Goal: Task Accomplishment & Management: Manage account settings

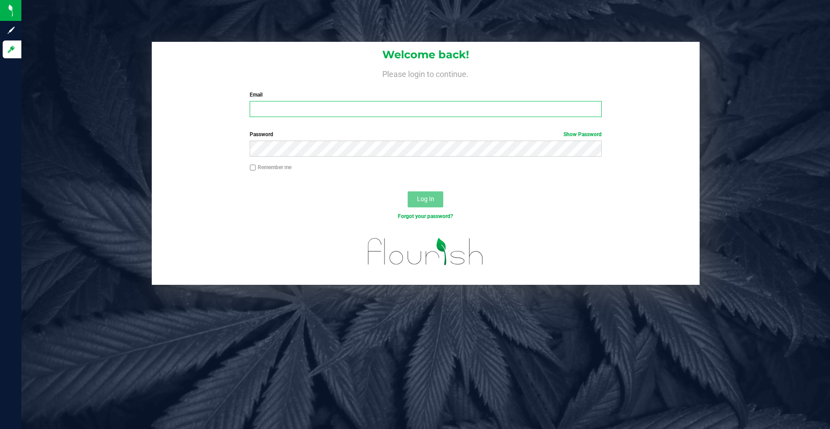
type input "[EMAIL_ADDRESS][DOMAIN_NAME]"
drag, startPoint x: 338, startPoint y: 114, endPoint x: 180, endPoint y: 115, distance: 158.5
click at [187, 117] on div "Welcome back! Please login to continue. Email [EMAIL_ADDRESS][DOMAIN_NAME] Requ…" at bounding box center [426, 83] width 548 height 82
type input "[EMAIL_ADDRESS][DOMAIN_NAME]"
click at [181, 194] on div "Log In" at bounding box center [426, 202] width 548 height 30
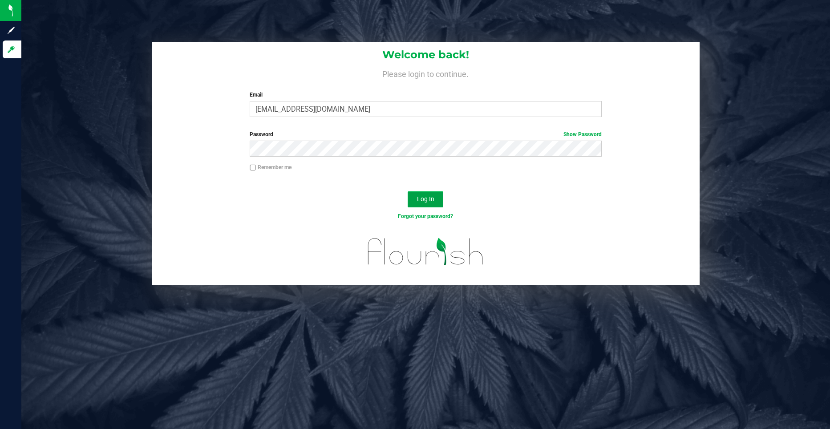
click at [399, 194] on span "Log In" at bounding box center [425, 198] width 17 height 7
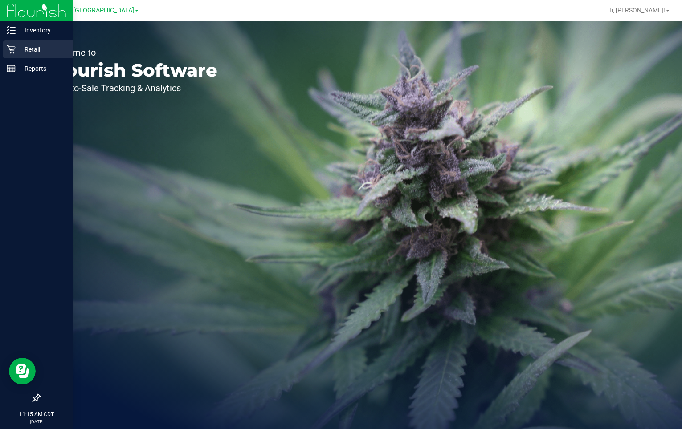
click at [16, 43] on div "Retail" at bounding box center [38, 50] width 70 height 18
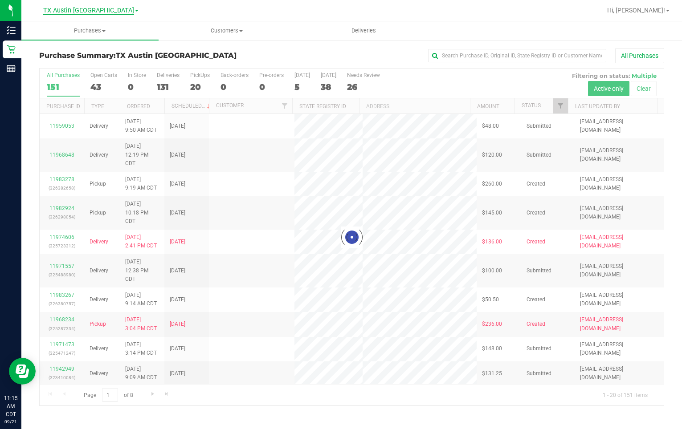
click at [102, 13] on span "TX Austin [GEOGRAPHIC_DATA]" at bounding box center [88, 11] width 91 height 8
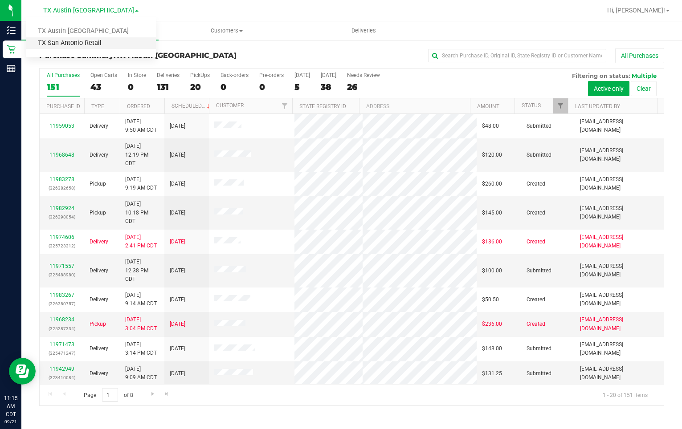
click at [88, 42] on link "TX San Antonio Retail" at bounding box center [91, 43] width 130 height 12
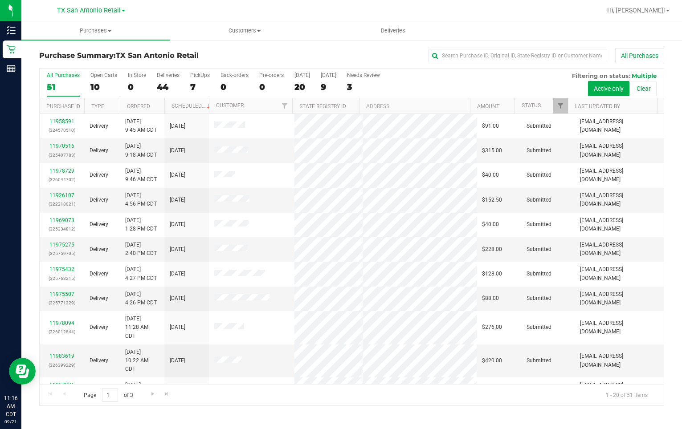
click at [335, 57] on div "All Purchases" at bounding box center [456, 55] width 416 height 15
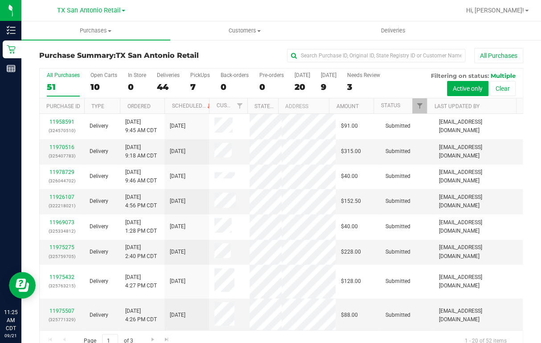
click at [321, 9] on div at bounding box center [309, 10] width 301 height 17
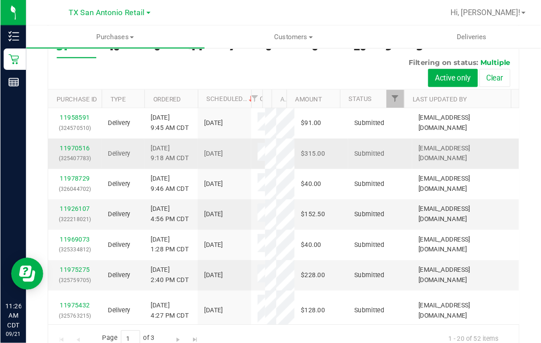
scroll to position [35, 0]
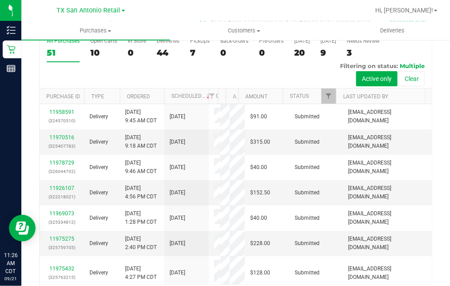
click at [250, 12] on div at bounding box center [264, 10] width 210 height 17
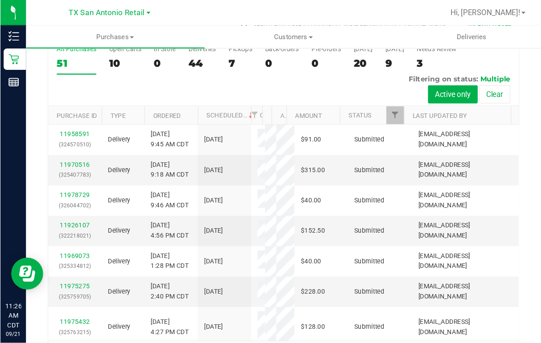
scroll to position [17, 0]
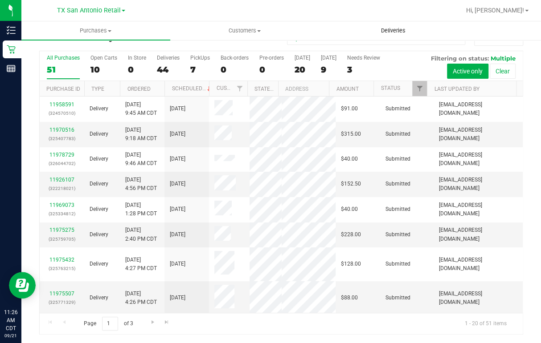
click at [399, 30] on span "Deliveries" at bounding box center [393, 31] width 49 height 8
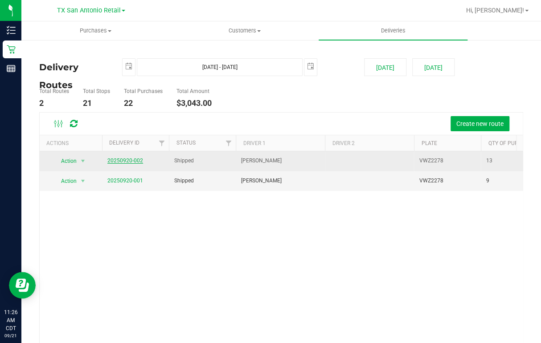
click at [131, 162] on link "20250920-002" at bounding box center [125, 161] width 36 height 6
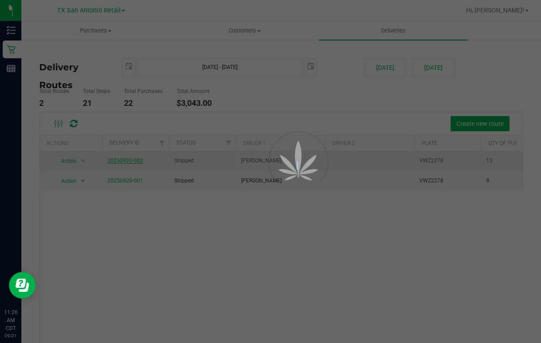
click at [131, 162] on div at bounding box center [270, 171] width 541 height 343
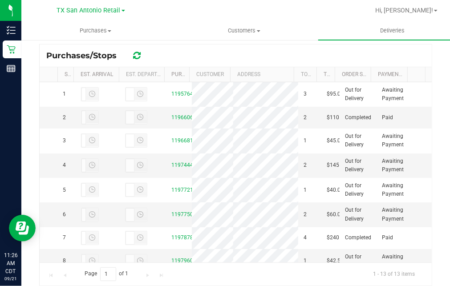
click at [399, 89] on div "All Delivery Routes Delivery Route ID 20250920-002 Delivery Date [DATE] Approx …" at bounding box center [236, 92] width 407 height 417
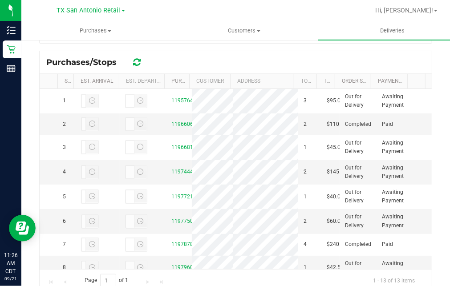
scroll to position [187, 0]
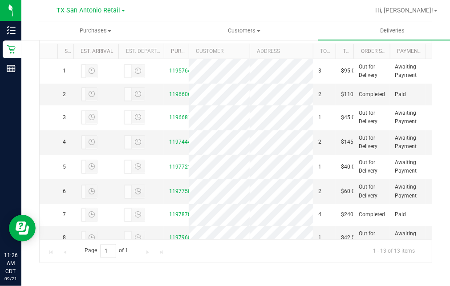
drag, startPoint x: 227, startPoint y: 53, endPoint x: 248, endPoint y: 57, distance: 21.8
click at [248, 57] on div "Stop # Est. Arrival Est. Departure Purchase ID Customer Address Total Order Lin…" at bounding box center [233, 51] width 386 height 15
click at [399, 93] on div "All Delivery Routes Delivery Route ID 20250920-002 Delivery Date [DATE] Approx …" at bounding box center [236, 69] width 407 height 417
click at [287, 12] on div at bounding box center [264, 10] width 210 height 17
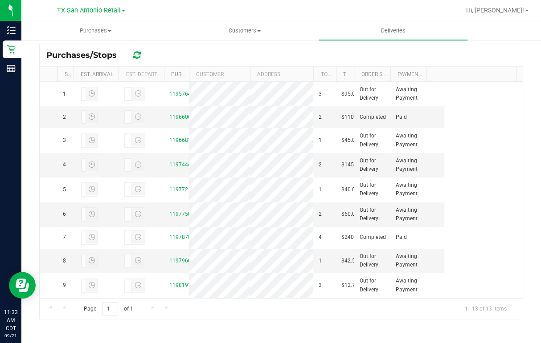
scroll to position [164, 0]
click at [153, 13] on div "[GEOGRAPHIC_DATA] [GEOGRAPHIC_DATA] Retail [GEOGRAPHIC_DATA] [GEOGRAPHIC_DATA] …" at bounding box center [91, 11] width 130 height 14
click at [93, 31] on span "Purchases" at bounding box center [96, 31] width 148 height 8
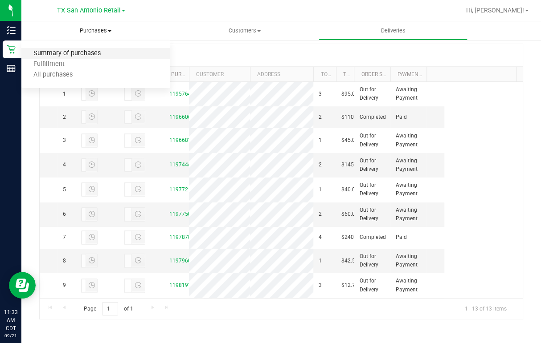
click at [74, 52] on span "Summary of purchases" at bounding box center [66, 54] width 91 height 8
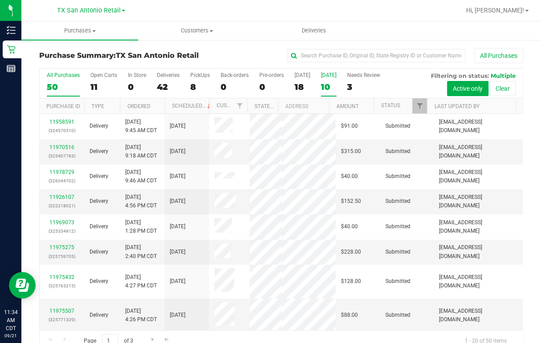
click at [322, 89] on div "10" at bounding box center [329, 87] width 16 height 10
click at [0, 0] on input "[DATE] 10" at bounding box center [0, 0] width 0 height 0
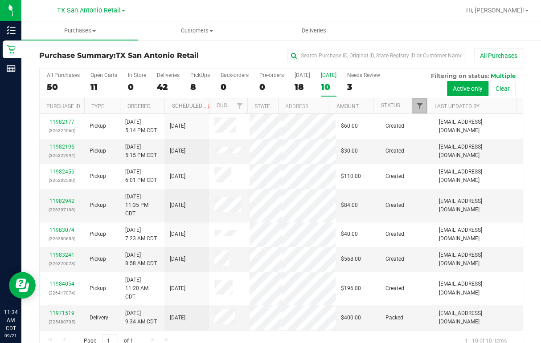
click at [399, 105] on span "Filter" at bounding box center [418, 105] width 7 height 7
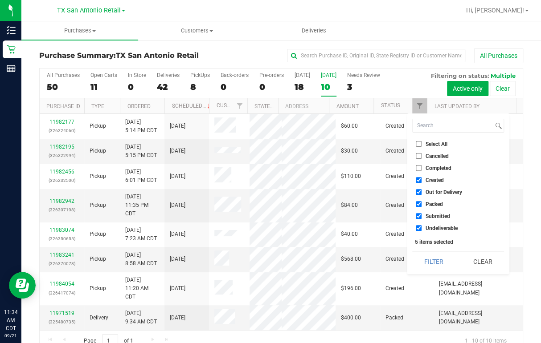
click at [399, 191] on input "Out for Delivery" at bounding box center [418, 192] width 6 height 6
checkbox input "false"
click at [399, 194] on input "Packed" at bounding box center [418, 204] width 6 height 6
checkbox input "false"
click at [399, 194] on input "Submitted" at bounding box center [418, 216] width 6 height 6
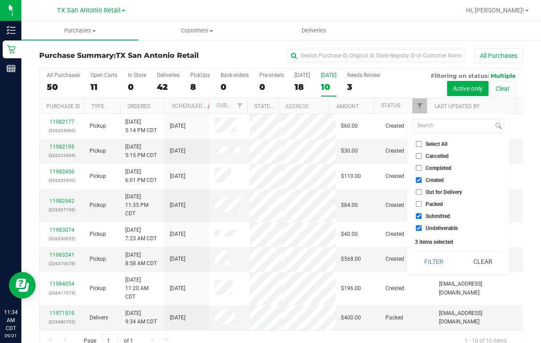
checkbox input "false"
click at [399, 194] on input "Undeliverable" at bounding box center [418, 228] width 6 height 6
checkbox input "false"
click at [399, 194] on button "Filter" at bounding box center [433, 262] width 43 height 20
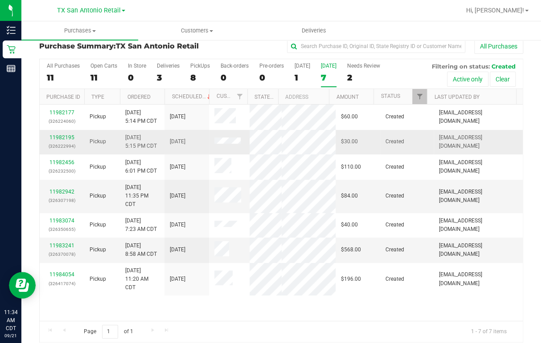
scroll to position [17, 0]
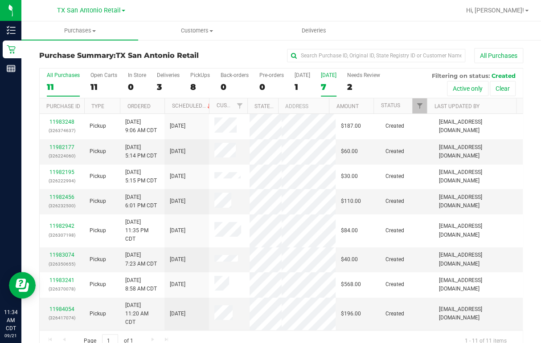
click at [329, 80] on label "[DATE] 7" at bounding box center [329, 84] width 16 height 24
click at [0, 0] on input "[DATE] 7" at bounding box center [0, 0] width 0 height 0
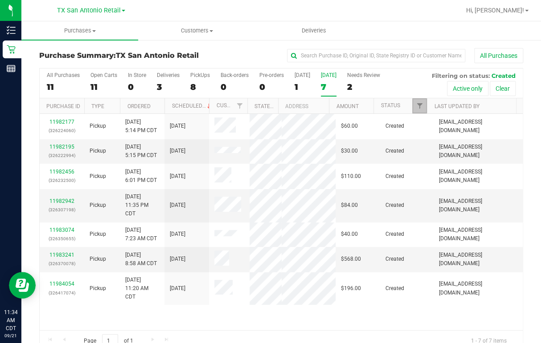
click at [399, 106] on link "Filter" at bounding box center [419, 105] width 15 height 15
click at [292, 194] on div "11982177 (326224060) Pickup [DATE] 5:14 PM CDT 9/22/2025 $60.00 Created [EMAIL_…" at bounding box center [281, 222] width 483 height 216
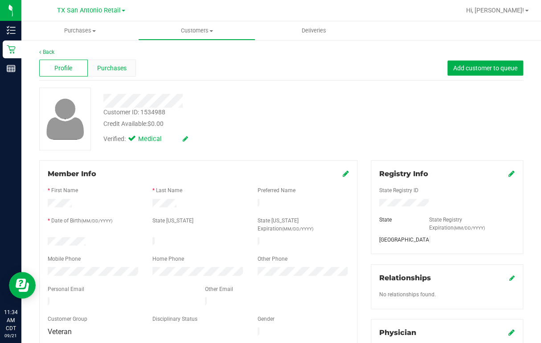
click at [112, 66] on span "Purchases" at bounding box center [111, 68] width 29 height 9
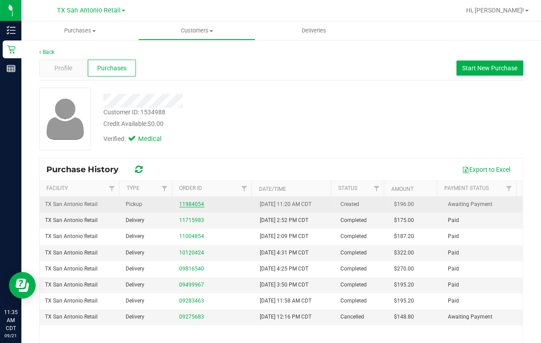
click at [186, 194] on link "11984054" at bounding box center [191, 204] width 25 height 6
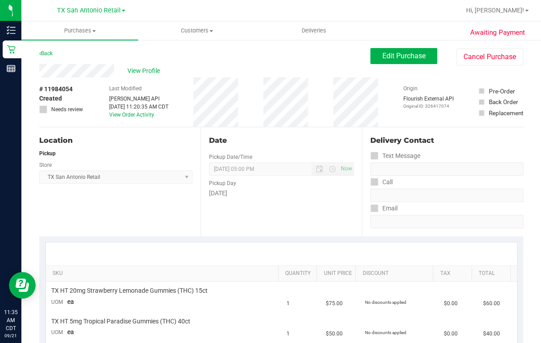
click at [115, 73] on div "View Profile" at bounding box center [204, 70] width 331 height 13
click at [118, 66] on div "View Profile" at bounding box center [204, 70] width 331 height 13
click at [143, 73] on span "View Profile" at bounding box center [145, 70] width 36 height 9
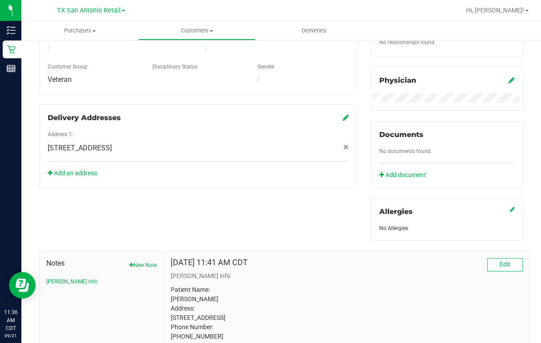
scroll to position [331, 0]
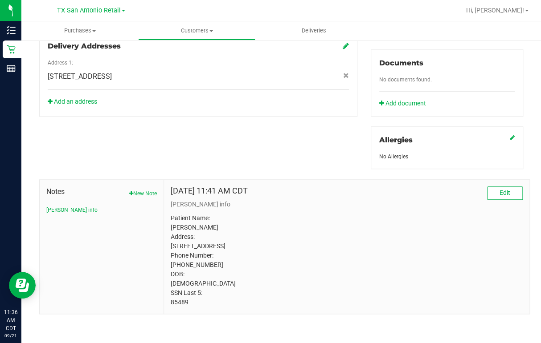
drag, startPoint x: 167, startPoint y: 301, endPoint x: 191, endPoint y: 306, distance: 24.6
click at [191, 194] on div "[DATE] 11:41 AM CDT Edit [PERSON_NAME] info Patient Name: [PERSON_NAME] Address…" at bounding box center [346, 247] width 365 height 134
drag, startPoint x: 191, startPoint y: 306, endPoint x: 181, endPoint y: 303, distance: 11.3
copy p "85489"
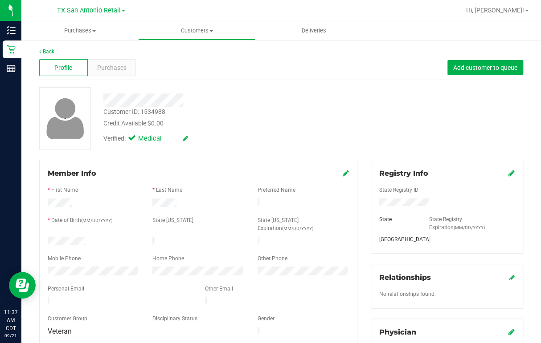
scroll to position [0, 0]
click at [317, 31] on span "Deliveries" at bounding box center [313, 31] width 49 height 8
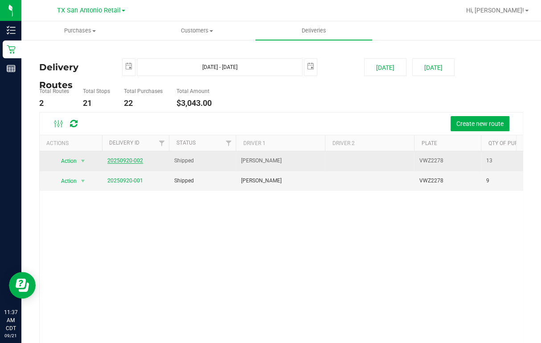
click at [126, 162] on link "20250920-002" at bounding box center [125, 161] width 36 height 6
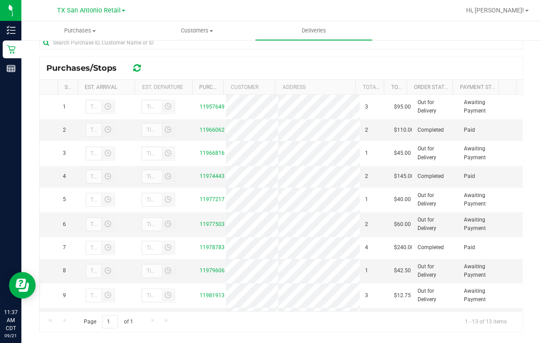
scroll to position [164, 0]
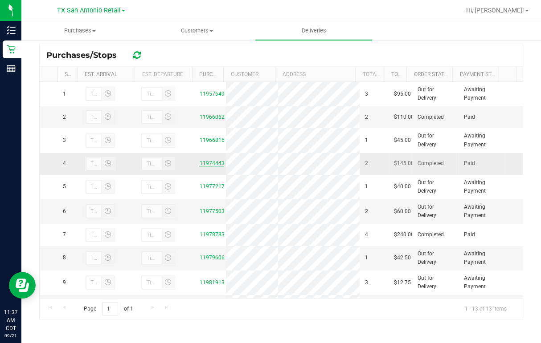
click at [199, 167] on link "11974443" at bounding box center [211, 163] width 25 height 6
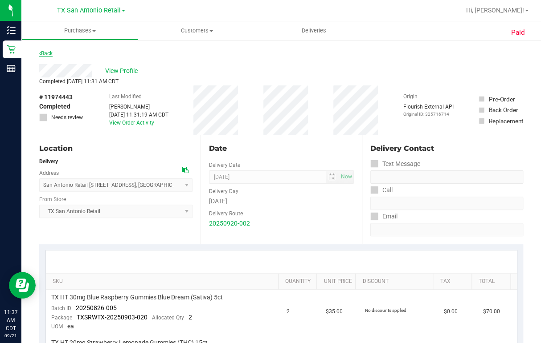
click at [43, 55] on link "Back" at bounding box center [45, 53] width 13 height 6
click at [43, 52] on link "Back" at bounding box center [45, 53] width 13 height 6
click at [51, 52] on link "Back" at bounding box center [45, 53] width 13 height 6
click at [44, 51] on link "Back" at bounding box center [45, 53] width 13 height 6
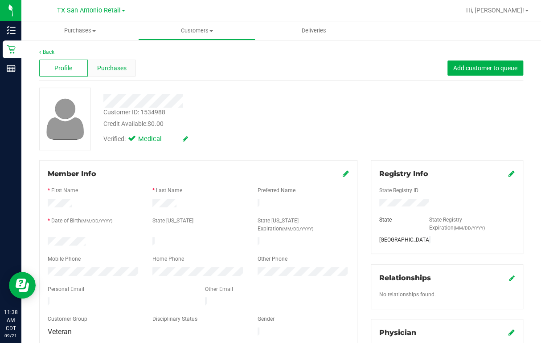
click at [107, 68] on span "Purchases" at bounding box center [111, 68] width 29 height 9
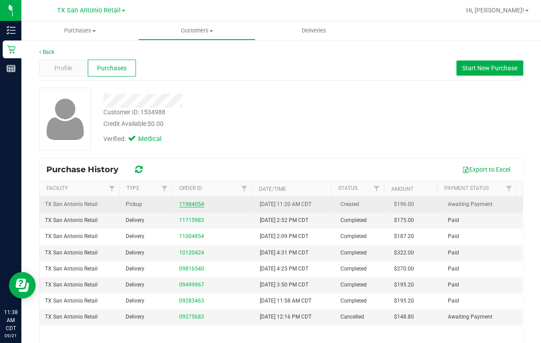
click at [184, 194] on link "11984054" at bounding box center [191, 204] width 25 height 6
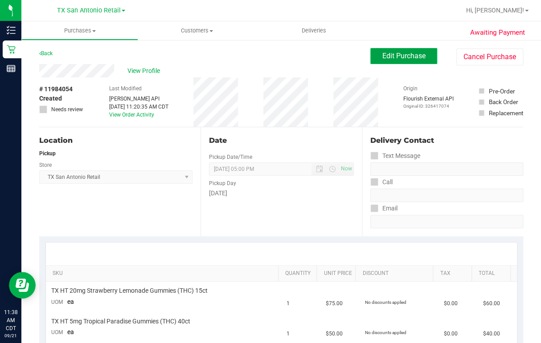
click at [398, 55] on span "Edit Purchase" at bounding box center [403, 56] width 43 height 8
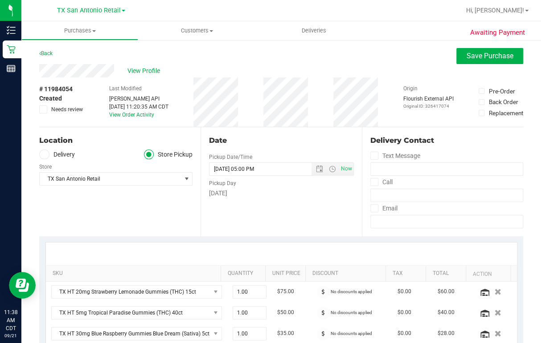
click at [43, 155] on icon at bounding box center [43, 155] width 5 height 0
click at [0, 0] on input "Delivery" at bounding box center [0, 0] width 0 height 0
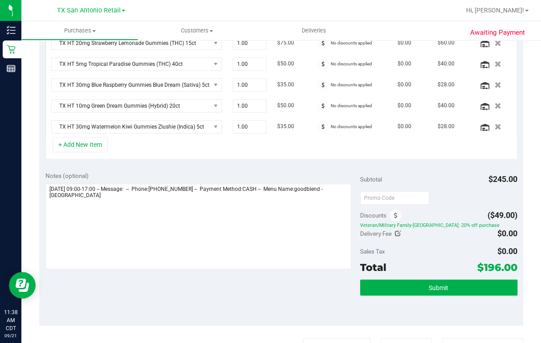
scroll to position [249, 0]
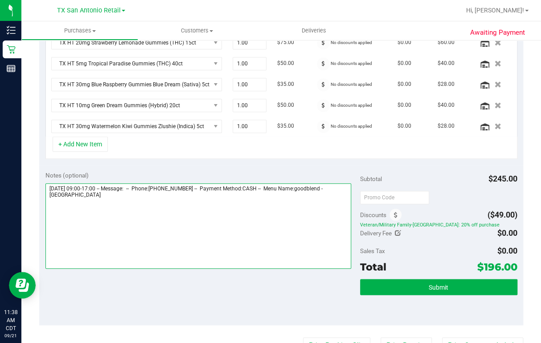
click at [123, 194] on textarea at bounding box center [197, 225] width 305 height 85
click at [117, 194] on textarea at bounding box center [197, 225] width 305 height 85
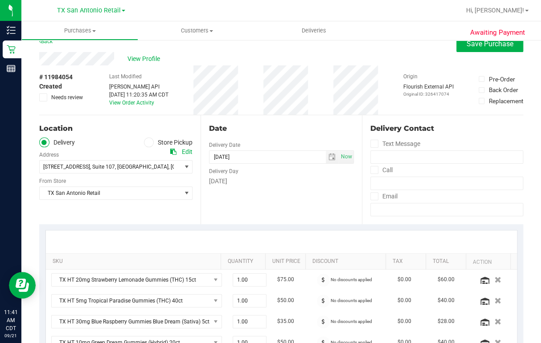
scroll to position [0, 0]
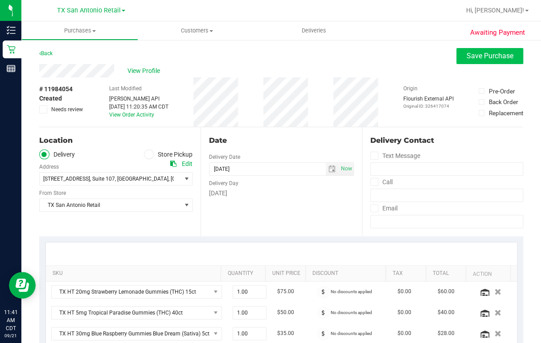
type textarea "[DATE] 09:00-17:00 -- Message: -- Phone:[PHONE_NUMBER] -- Payment Method:CASH -…"
click at [399, 59] on span "Save Purchase" at bounding box center [489, 56] width 47 height 8
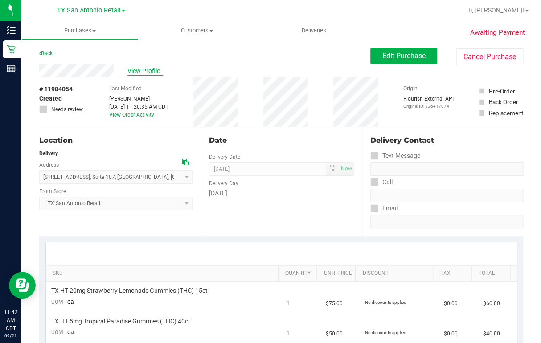
click at [145, 70] on span "View Profile" at bounding box center [145, 70] width 36 height 9
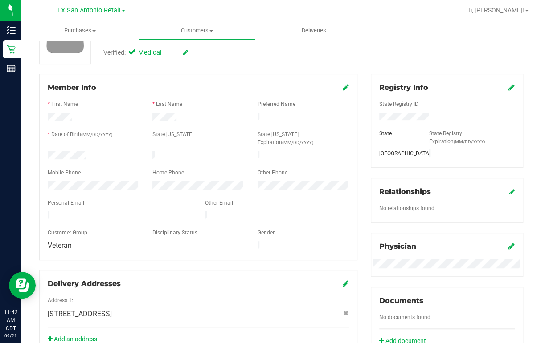
scroll to position [142, 0]
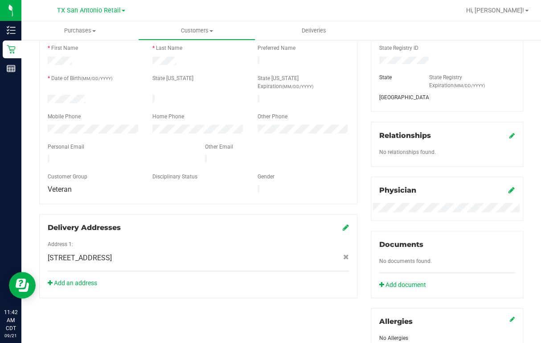
drag, startPoint x: 46, startPoint y: 147, endPoint x: 118, endPoint y: 146, distance: 71.2
click at [118, 155] on div at bounding box center [119, 160] width 157 height 11
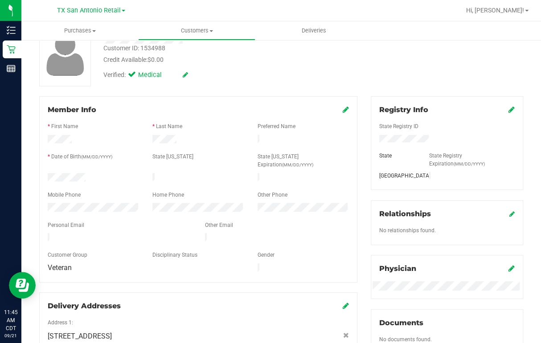
scroll to position [0, 0]
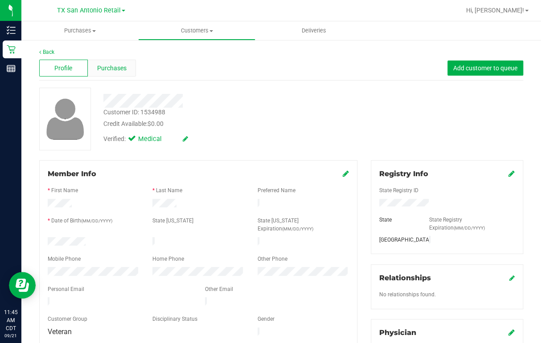
click at [118, 67] on span "Purchases" at bounding box center [111, 68] width 29 height 9
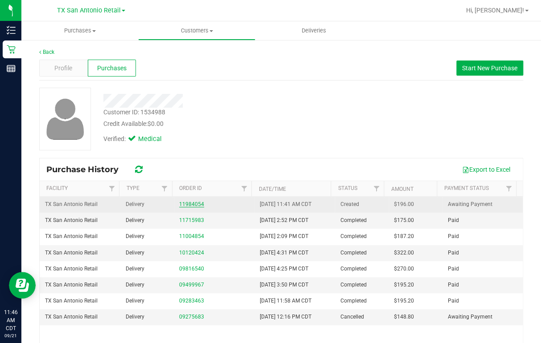
click at [188, 194] on link "11984054" at bounding box center [191, 204] width 25 height 6
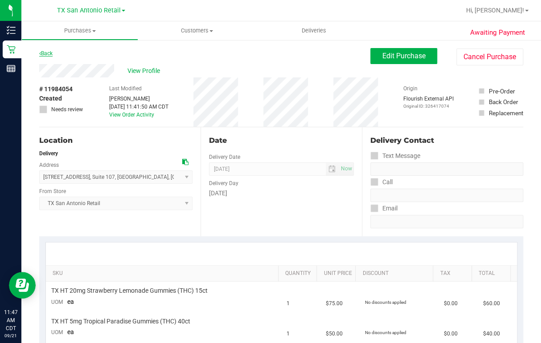
click at [48, 53] on link "Back" at bounding box center [45, 53] width 13 height 6
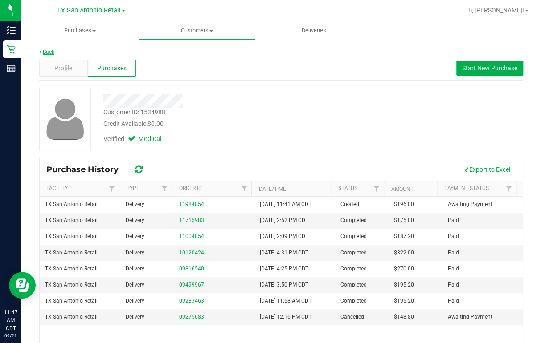
click at [44, 52] on link "Back" at bounding box center [46, 52] width 15 height 6
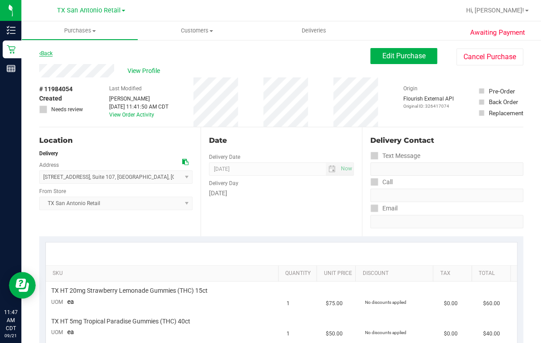
click at [48, 53] on link "Back" at bounding box center [45, 53] width 13 height 6
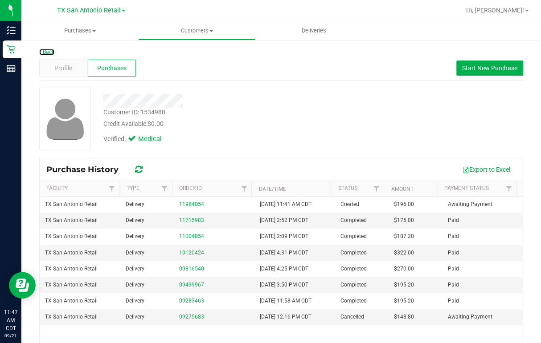
click at [48, 53] on link "Back" at bounding box center [46, 52] width 15 height 6
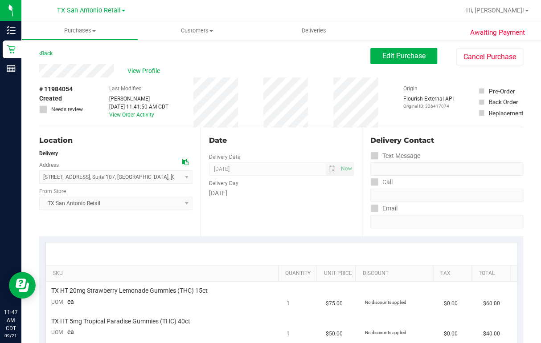
click at [48, 53] on link "Back" at bounding box center [45, 53] width 13 height 6
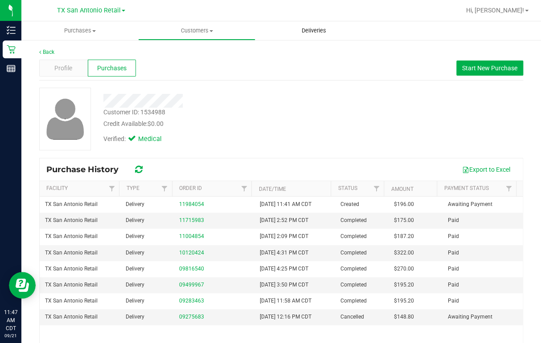
click at [310, 29] on span "Deliveries" at bounding box center [313, 31] width 49 height 8
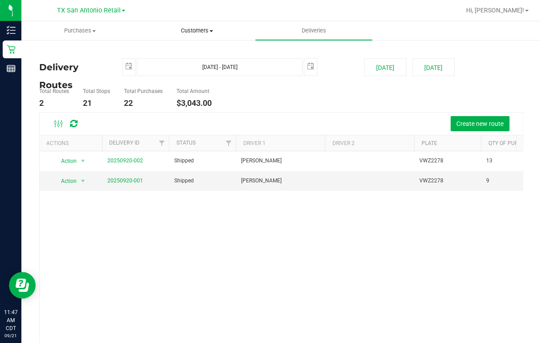
click at [191, 30] on span "Customers" at bounding box center [196, 31] width 116 height 8
click at [76, 30] on span "Purchases" at bounding box center [80, 31] width 116 height 8
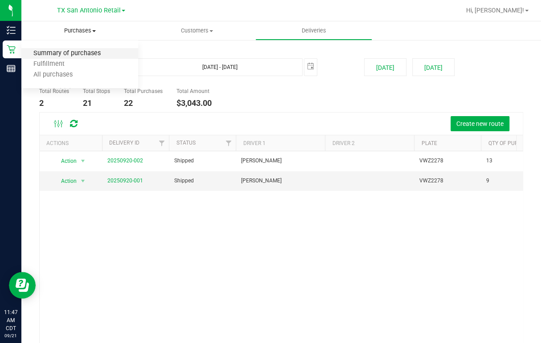
click at [76, 52] on span "Summary of purchases" at bounding box center [66, 54] width 91 height 8
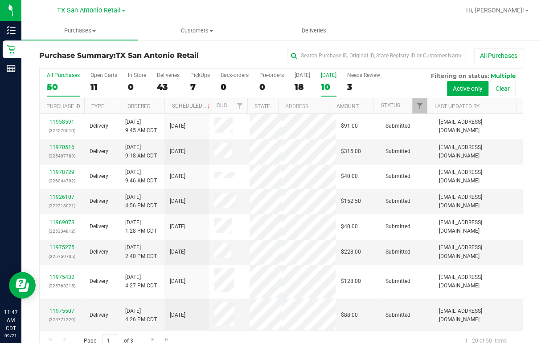
click at [326, 88] on div "10" at bounding box center [329, 87] width 16 height 10
click at [0, 0] on input "[DATE] 10" at bounding box center [0, 0] width 0 height 0
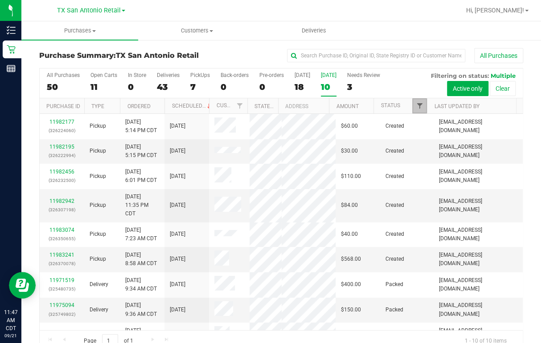
click at [399, 106] on span "Filter" at bounding box center [418, 105] width 7 height 7
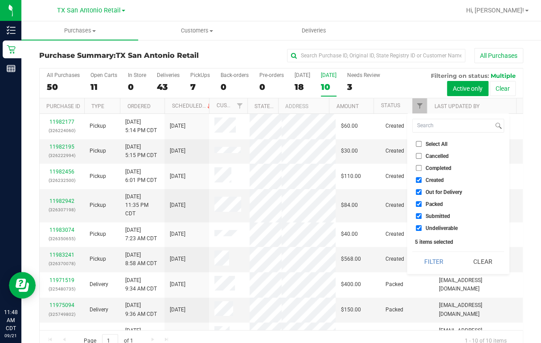
click at [399, 191] on input "Out for Delivery" at bounding box center [418, 192] width 6 height 6
checkbox input "false"
drag, startPoint x: 417, startPoint y: 203, endPoint x: 413, endPoint y: 207, distance: 6.1
click at [399, 194] on input "Packed" at bounding box center [418, 204] width 6 height 6
checkbox input "false"
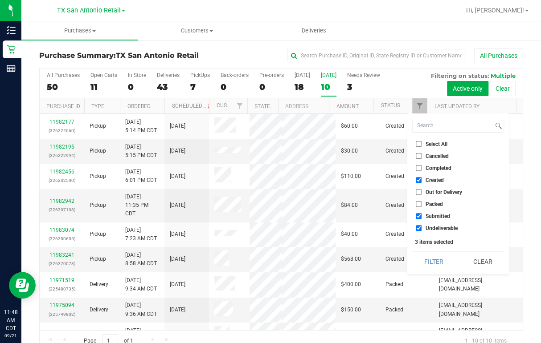
click at [399, 194] on input "Submitted" at bounding box center [418, 216] width 6 height 6
checkbox input "false"
click at [399, 194] on input "Undeliverable" at bounding box center [418, 228] width 6 height 6
checkbox input "false"
click at [399, 194] on button "Filter" at bounding box center [433, 262] width 43 height 20
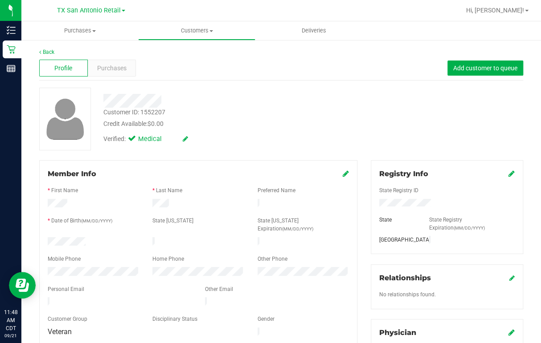
click at [399, 122] on div "Customer ID: 1552207 Credit Available: $0.00 Verified: Medical" at bounding box center [281, 119] width 497 height 63
click at [162, 100] on div at bounding box center [221, 101] width 248 height 14
click at [97, 72] on span "Purchases" at bounding box center [111, 68] width 29 height 9
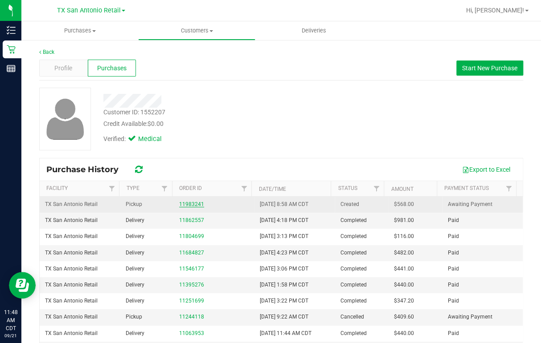
click at [184, 194] on link "11983241" at bounding box center [191, 204] width 25 height 6
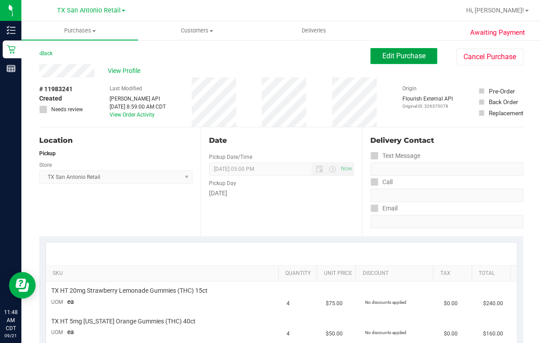
click at [388, 60] on span "Edit Purchase" at bounding box center [403, 56] width 43 height 8
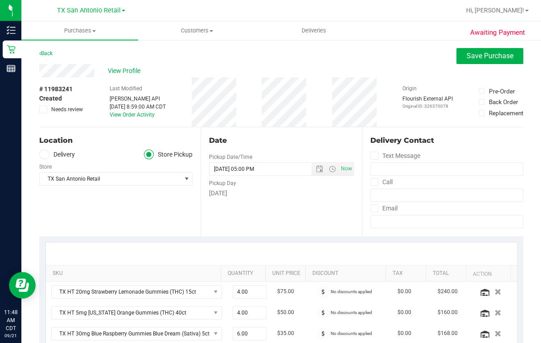
click at [44, 155] on icon at bounding box center [43, 155] width 5 height 0
click at [0, 0] on input "Delivery" at bounding box center [0, 0] width 0 height 0
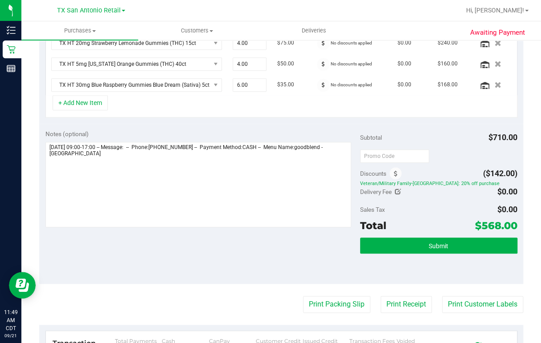
scroll to position [249, 0]
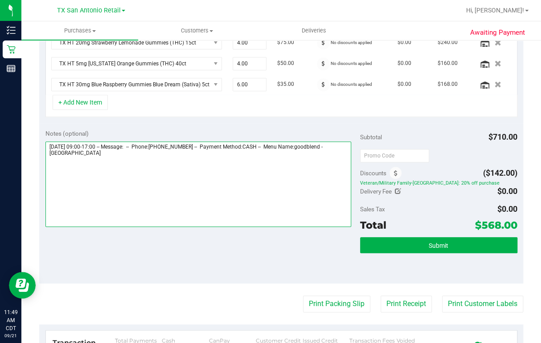
click at [100, 155] on textarea at bounding box center [197, 184] width 305 height 85
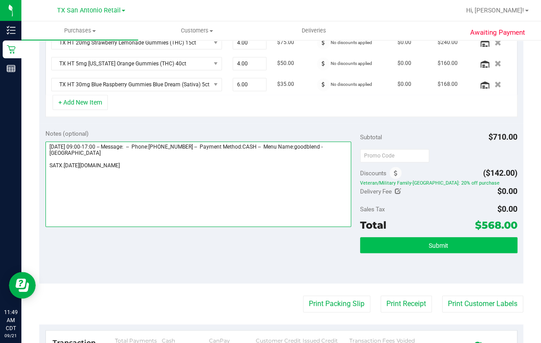
type textarea "[DATE] 09:00-17:00 -- Message: -- Phone:[PHONE_NUMBER] -- Payment Method:CASH -…"
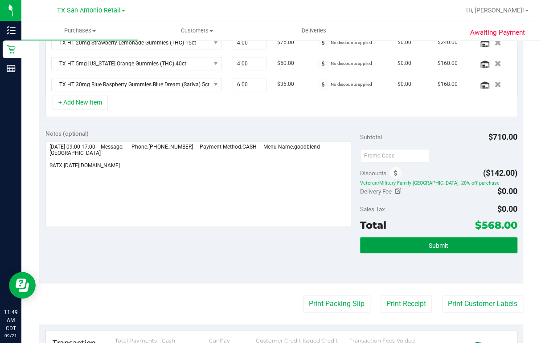
click at [399, 194] on span "Submit" at bounding box center [438, 245] width 20 height 7
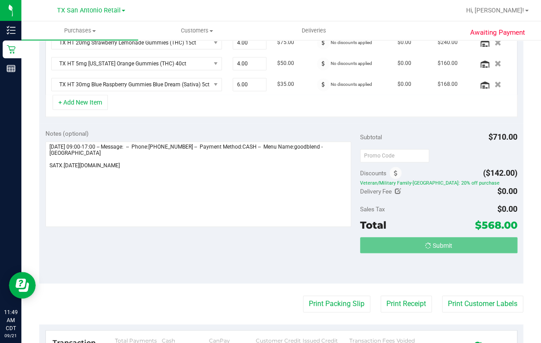
scroll to position [251, 0]
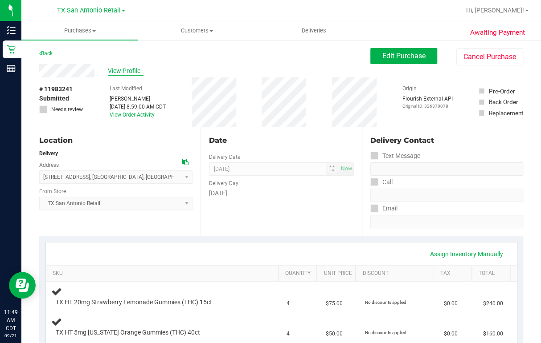
click at [126, 68] on span "View Profile" at bounding box center [126, 70] width 36 height 9
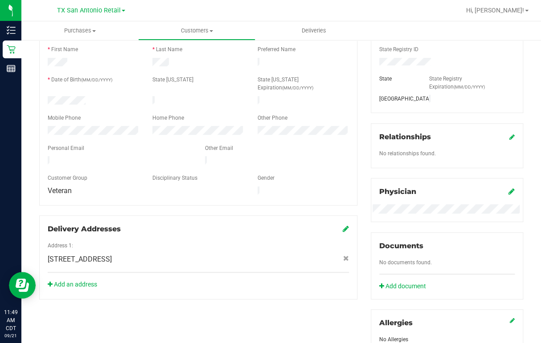
scroll to position [142, 0]
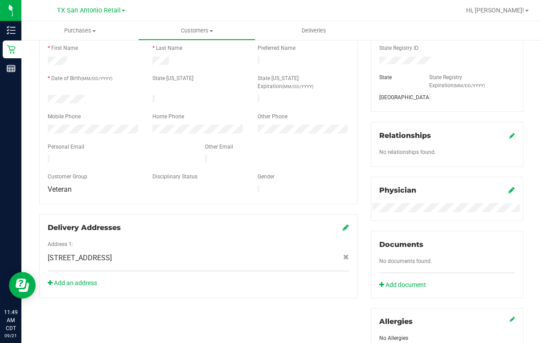
click at [134, 155] on div at bounding box center [119, 160] width 157 height 11
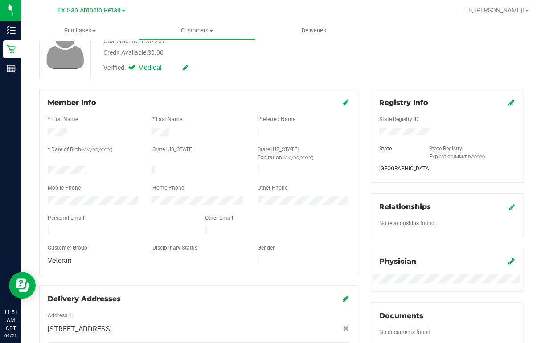
scroll to position [0, 0]
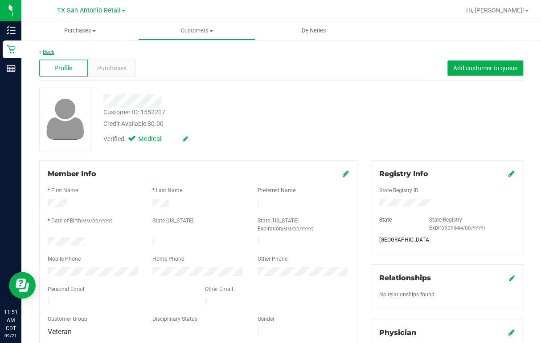
click at [43, 53] on link "Back" at bounding box center [46, 52] width 15 height 6
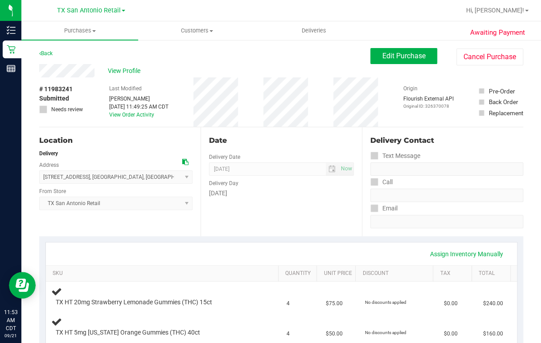
drag, startPoint x: 38, startPoint y: 70, endPoint x: 94, endPoint y: 71, distance: 56.6
click at [207, 57] on div "Back Edit Purchase Cancel Purchase" at bounding box center [281, 56] width 484 height 16
click at [81, 30] on span "Purchases" at bounding box center [79, 31] width 117 height 8
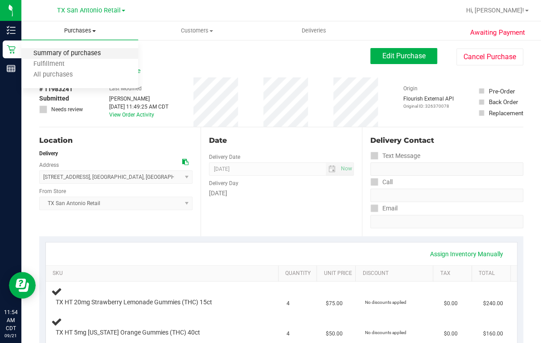
click at [81, 53] on span "Summary of purchases" at bounding box center [66, 54] width 91 height 8
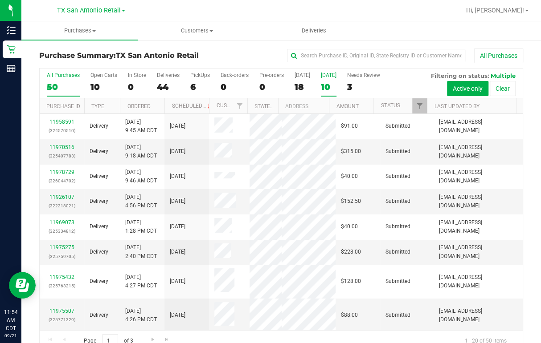
click at [331, 84] on div "10" at bounding box center [329, 87] width 16 height 10
click at [0, 0] on input "[DATE] 10" at bounding box center [0, 0] width 0 height 0
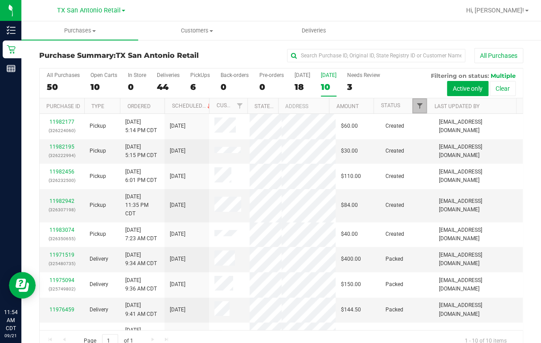
click at [399, 107] on span "Filter" at bounding box center [418, 105] width 7 height 7
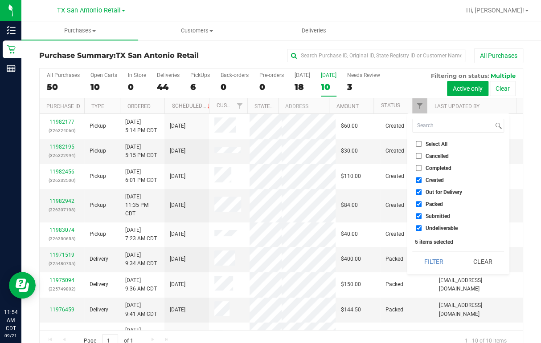
click at [399, 191] on label "Out for Delivery" at bounding box center [438, 192] width 46 height 6
click at [399, 191] on input "Out for Delivery" at bounding box center [418, 192] width 6 height 6
checkbox input "false"
click at [399, 194] on input "Packed" at bounding box center [418, 204] width 6 height 6
checkbox input "false"
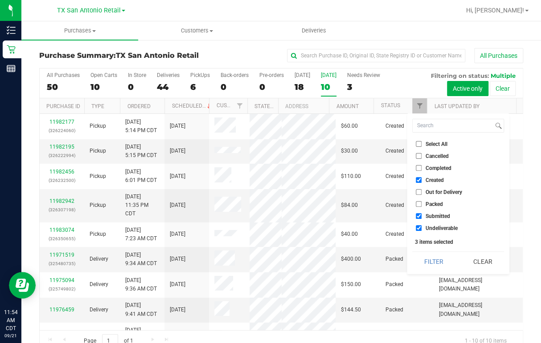
click at [399, 194] on input "Submitted" at bounding box center [418, 216] width 6 height 6
checkbox input "false"
click at [399, 194] on input "Undeliverable" at bounding box center [418, 228] width 6 height 6
checkbox input "false"
click at [399, 194] on button "Filter" at bounding box center [433, 262] width 43 height 20
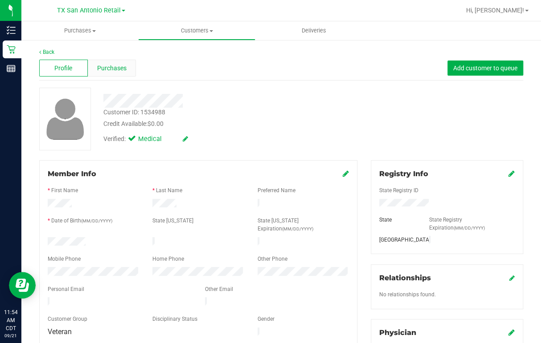
click at [107, 69] on span "Purchases" at bounding box center [111, 68] width 29 height 9
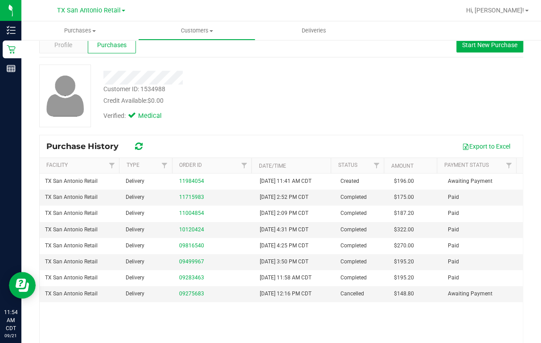
scroll to position [36, 0]
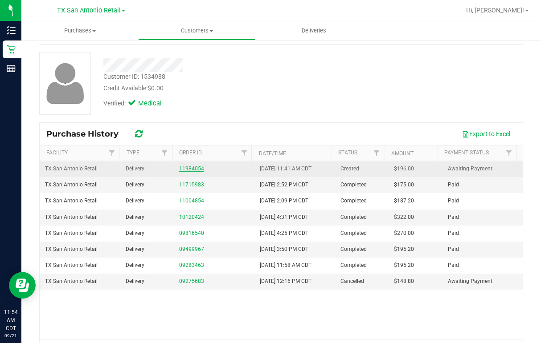
click at [193, 167] on link "11984054" at bounding box center [191, 169] width 25 height 6
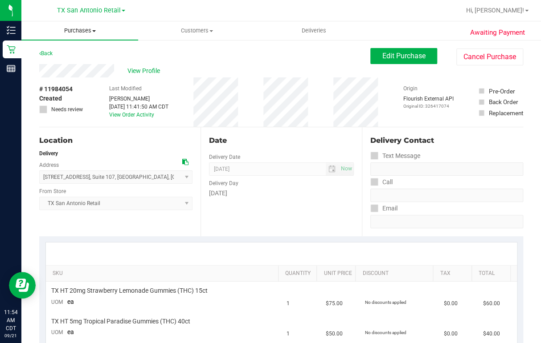
click at [77, 30] on span "Purchases" at bounding box center [79, 31] width 117 height 8
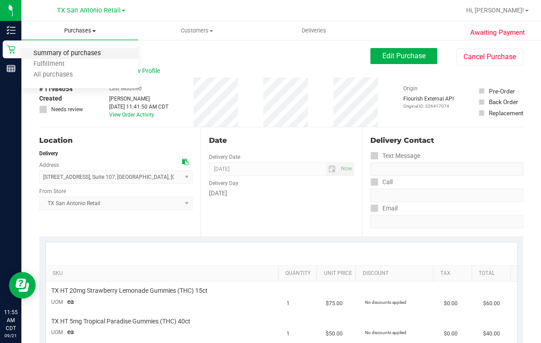
click at [78, 50] on span "Summary of purchases" at bounding box center [66, 54] width 91 height 8
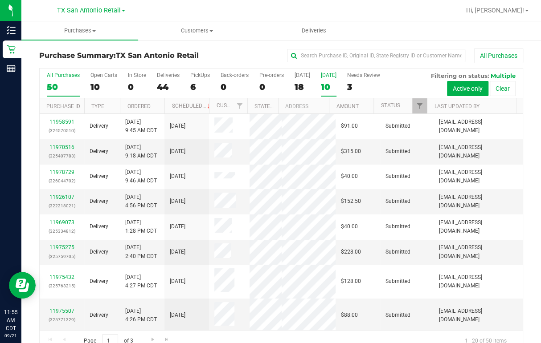
click at [325, 83] on div "10" at bounding box center [329, 87] width 16 height 10
click at [0, 0] on input "[DATE] 10" at bounding box center [0, 0] width 0 height 0
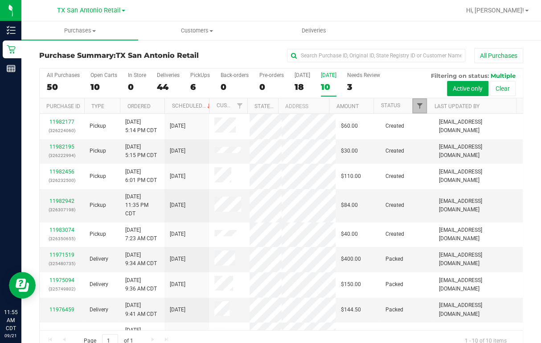
click at [399, 103] on span "Filter" at bounding box center [418, 105] width 7 height 7
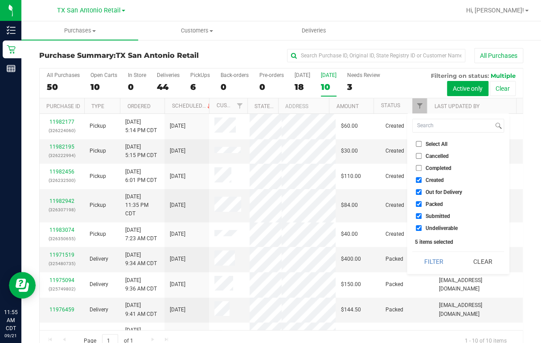
click at [399, 190] on span "Out for Delivery" at bounding box center [443, 192] width 37 height 5
click at [399, 190] on input "Out for Delivery" at bounding box center [418, 192] width 6 height 6
checkbox input "false"
click at [399, 194] on span "Packed" at bounding box center [433, 204] width 17 height 5
click at [399, 194] on input "Packed" at bounding box center [418, 204] width 6 height 6
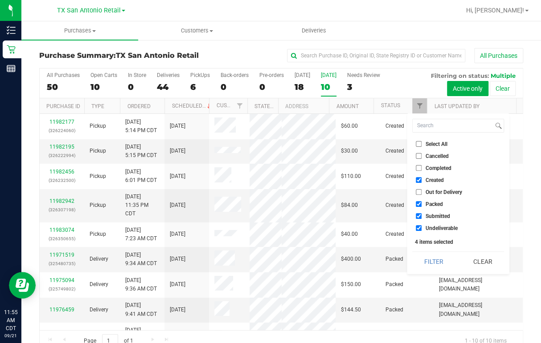
checkbox input "false"
click at [399, 194] on span "Submitted" at bounding box center [437, 216] width 24 height 5
click at [399, 194] on input "Submitted" at bounding box center [418, 216] width 6 height 6
checkbox input "false"
click at [399, 194] on span "Undeliverable" at bounding box center [441, 228] width 32 height 5
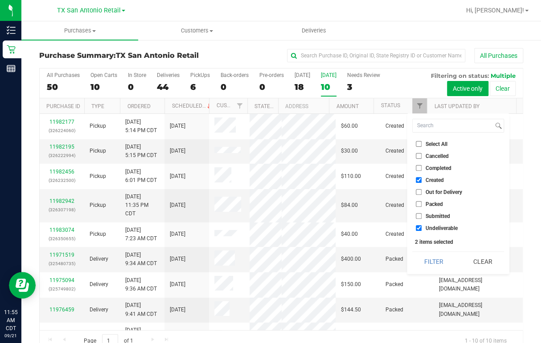
click at [399, 194] on input "Undeliverable" at bounding box center [418, 228] width 6 height 6
checkbox input "false"
click at [399, 194] on button "Filter" at bounding box center [433, 262] width 43 height 20
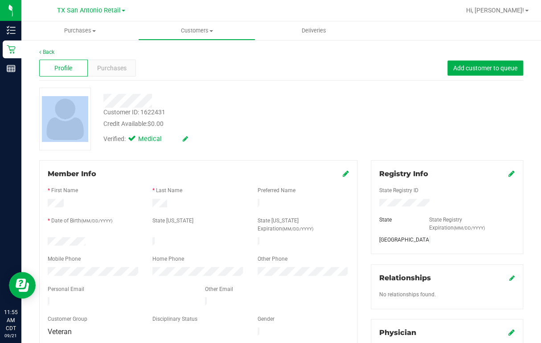
drag, startPoint x: 94, startPoint y: 100, endPoint x: 152, endPoint y: 105, distance: 58.1
click at [152, 105] on div "Customer ID: 1622431 Credit Available: $0.00 Verified: Medical" at bounding box center [281, 119] width 497 height 63
copy div
click at [182, 103] on div at bounding box center [221, 101] width 248 height 14
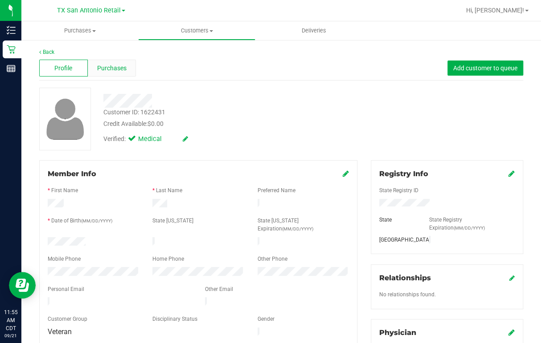
click at [104, 64] on span "Purchases" at bounding box center [111, 68] width 29 height 9
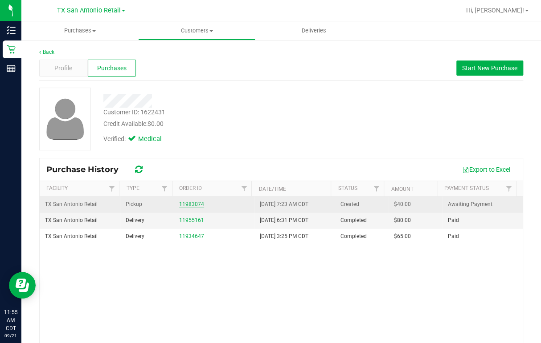
click at [186, 194] on link "11983074" at bounding box center [191, 204] width 25 height 6
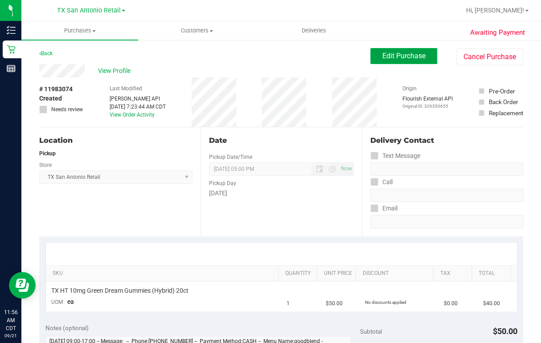
click at [380, 48] on button "Edit Purchase" at bounding box center [403, 56] width 67 height 16
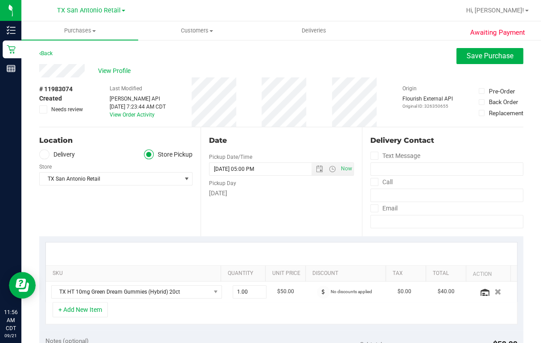
click at [44, 155] on icon at bounding box center [43, 155] width 5 height 0
click at [0, 0] on input "Delivery" at bounding box center [0, 0] width 0 height 0
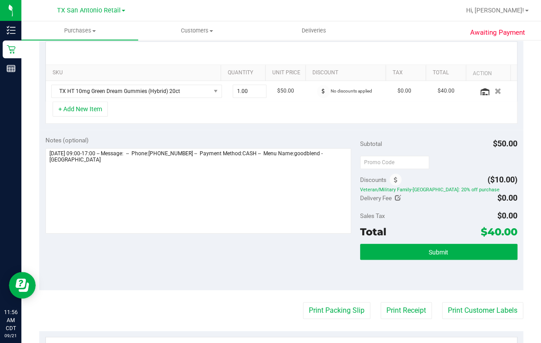
scroll to position [214, 0]
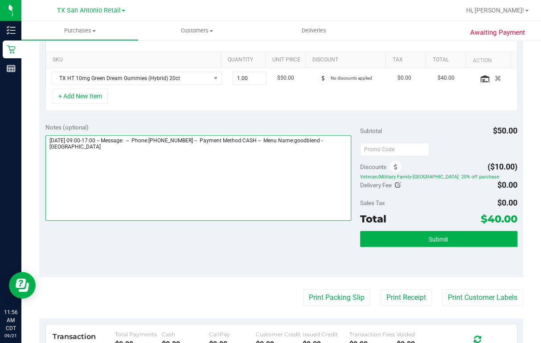
click at [132, 146] on textarea at bounding box center [197, 177] width 305 height 85
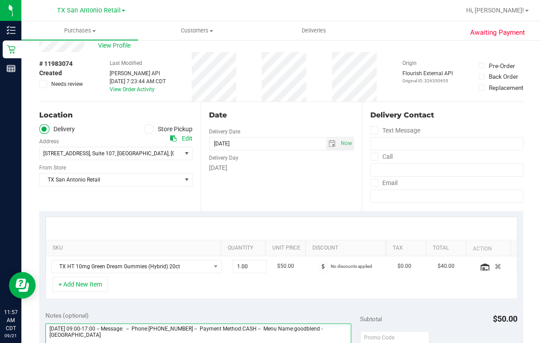
scroll to position [0, 0]
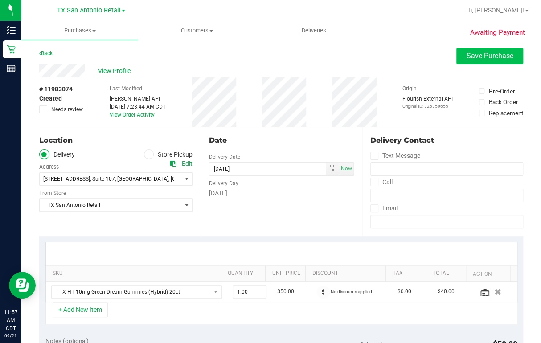
type textarea "[DATE] 09:00-17:00 -- Message: -- Phone:[PHONE_NUMBER] -- Payment Method:CASH -…"
click at [399, 58] on span "Save Purchase" at bounding box center [489, 56] width 47 height 8
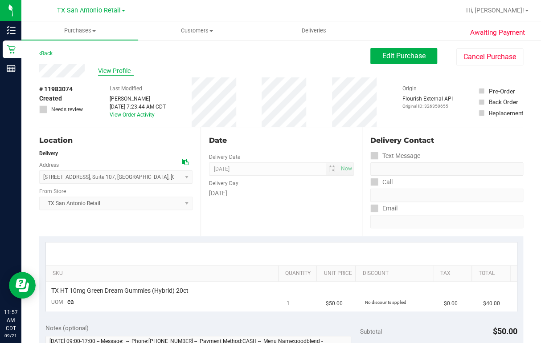
click at [108, 69] on span "View Profile" at bounding box center [116, 70] width 36 height 9
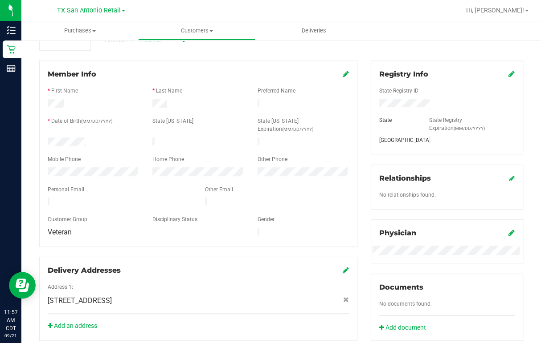
scroll to position [142, 0]
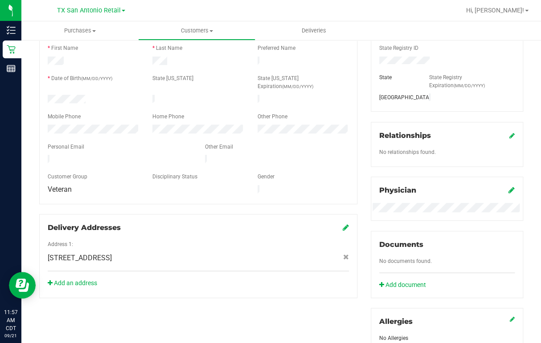
drag, startPoint x: 46, startPoint y: 146, endPoint x: 114, endPoint y: 148, distance: 68.1
click at [114, 155] on div at bounding box center [119, 160] width 157 height 11
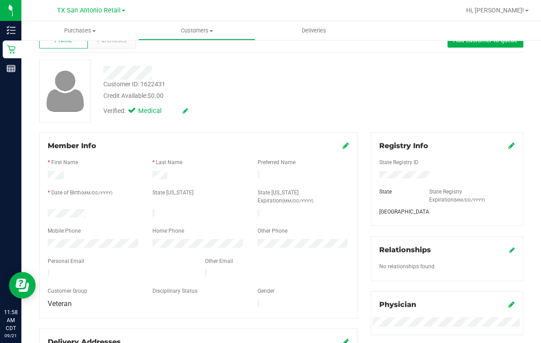
scroll to position [0, 0]
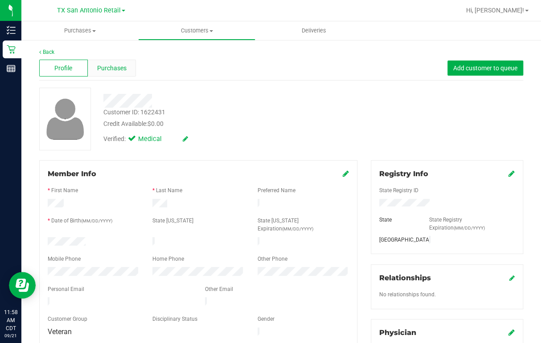
click at [115, 71] on span "Purchases" at bounding box center [111, 68] width 29 height 9
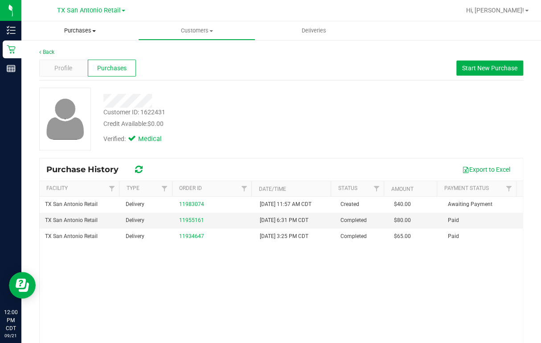
click at [69, 27] on span "Purchases" at bounding box center [79, 31] width 117 height 8
click at [62, 57] on span "Summary of purchases" at bounding box center [66, 54] width 91 height 8
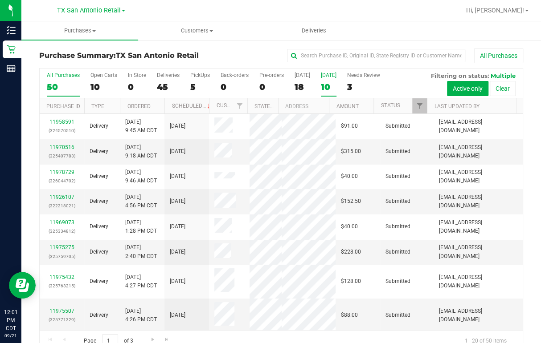
click at [331, 90] on div "10" at bounding box center [329, 87] width 16 height 10
click at [0, 0] on input "[DATE] 10" at bounding box center [0, 0] width 0 height 0
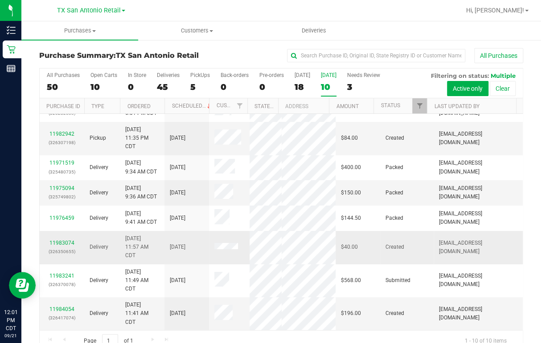
scroll to position [178, 0]
click at [322, 86] on div "10" at bounding box center [329, 87] width 16 height 10
click at [0, 0] on input "[DATE] 10" at bounding box center [0, 0] width 0 height 0
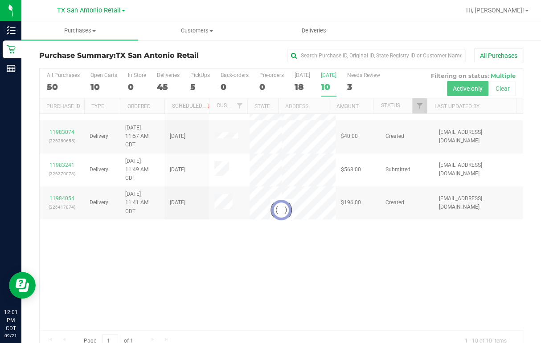
scroll to position [0, 0]
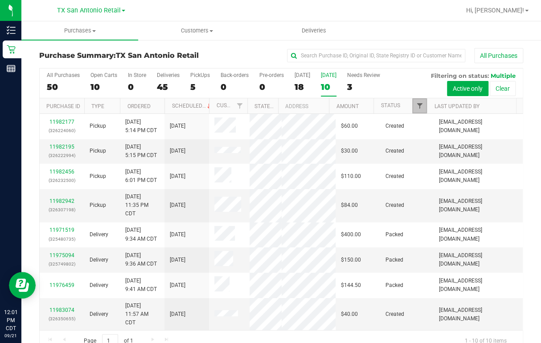
click at [399, 103] on span "Filter" at bounding box center [418, 105] width 7 height 7
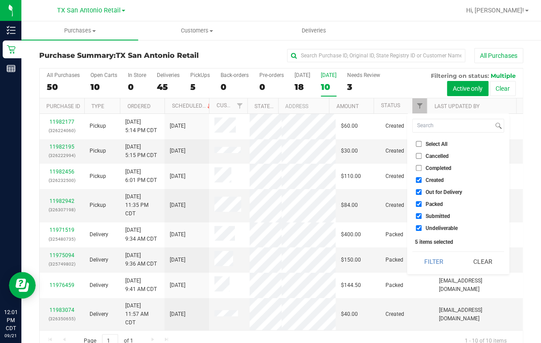
click at [399, 191] on label "Out for Delivery" at bounding box center [438, 192] width 46 height 6
click at [399, 191] on input "Out for Delivery" at bounding box center [418, 192] width 6 height 6
checkbox input "false"
click at [399, 194] on input "Packed" at bounding box center [418, 204] width 6 height 6
checkbox input "false"
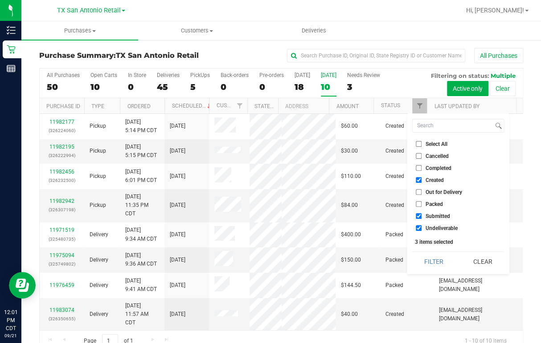
click at [399, 194] on input "Submitted" at bounding box center [418, 216] width 6 height 6
checkbox input "false"
click at [399, 194] on input "Undeliverable" at bounding box center [418, 228] width 6 height 6
checkbox input "false"
click at [399, 194] on button "Filter" at bounding box center [433, 262] width 43 height 20
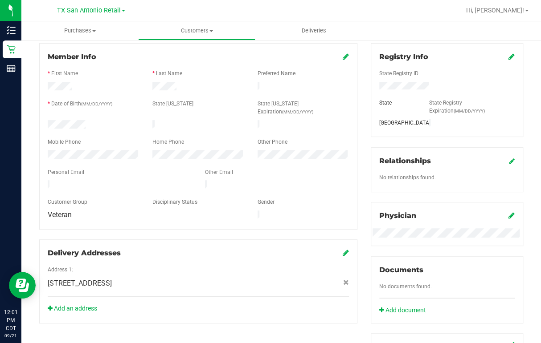
scroll to position [142, 0]
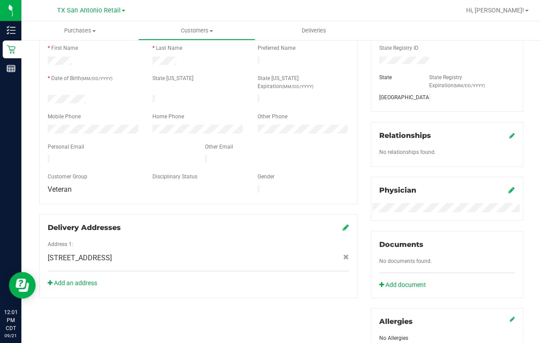
drag, startPoint x: 45, startPoint y: 148, endPoint x: 116, endPoint y: 146, distance: 71.3
click at [116, 155] on div at bounding box center [119, 160] width 157 height 11
click at [176, 10] on div at bounding box center [309, 10] width 301 height 17
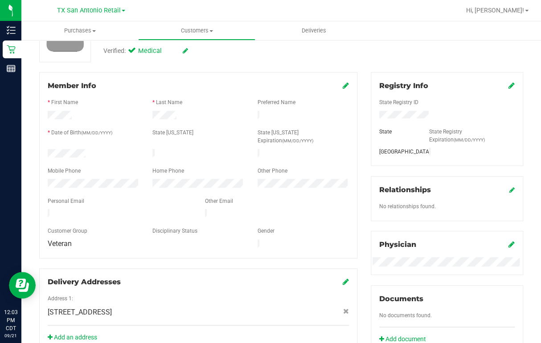
scroll to position [0, 0]
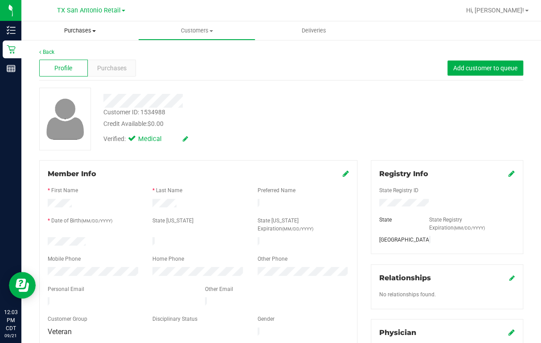
click at [81, 32] on span "Purchases" at bounding box center [79, 31] width 117 height 8
click at [71, 54] on span "Summary of purchases" at bounding box center [66, 54] width 91 height 8
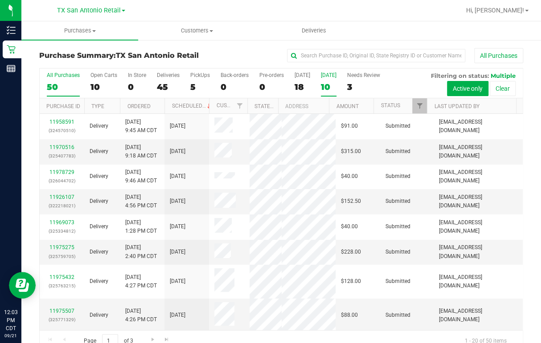
click at [324, 89] on div "10" at bounding box center [329, 87] width 16 height 10
click at [0, 0] on input "[DATE] 10" at bounding box center [0, 0] width 0 height 0
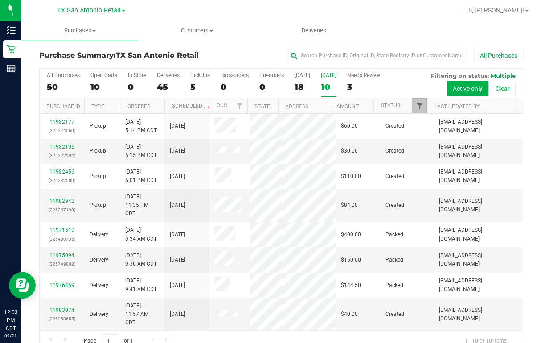
click at [399, 107] on span "Filter" at bounding box center [418, 105] width 7 height 7
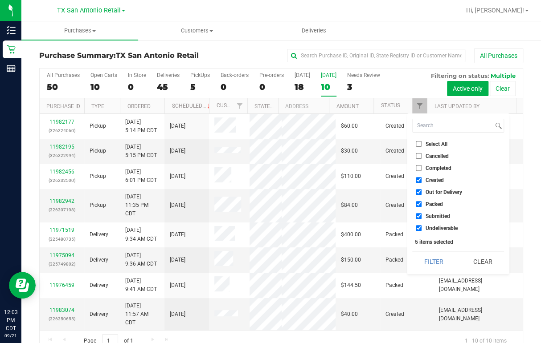
click at [399, 194] on label "Out for Delivery" at bounding box center [438, 192] width 46 height 6
click at [399, 194] on input "Out for Delivery" at bounding box center [418, 192] width 6 height 6
checkbox input "false"
click at [399, 194] on label "Packed" at bounding box center [428, 204] width 27 height 6
click at [399, 194] on input "Packed" at bounding box center [418, 204] width 6 height 6
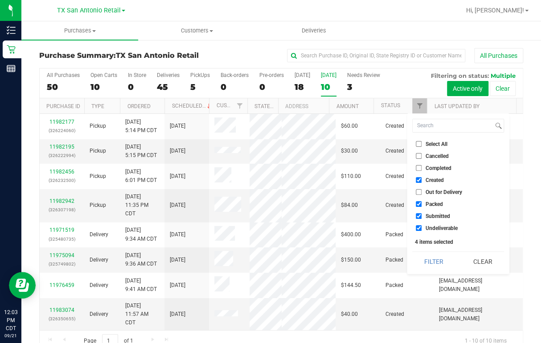
checkbox input "false"
click at [399, 194] on label "Submitted" at bounding box center [432, 216] width 34 height 6
click at [399, 194] on input "Submitted" at bounding box center [418, 216] width 6 height 6
checkbox input "false"
click at [399, 194] on input "Undeliverable" at bounding box center [418, 228] width 6 height 6
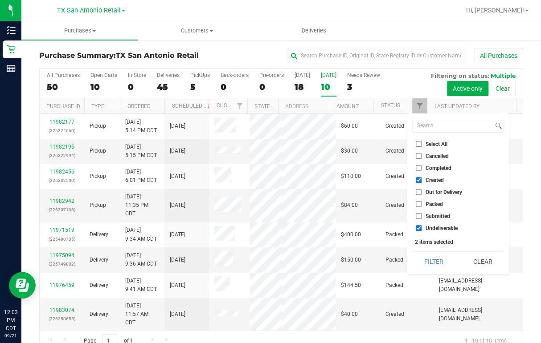
checkbox input "false"
click at [399, 194] on button "Filter" at bounding box center [433, 262] width 43 height 20
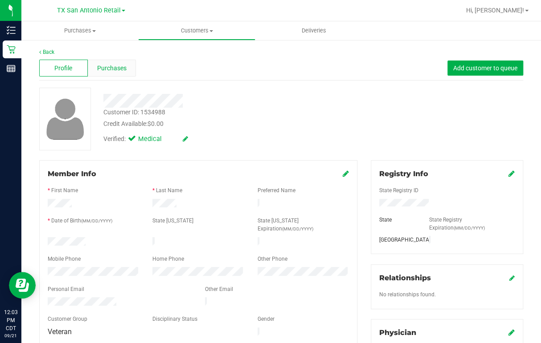
click at [108, 63] on div "Purchases" at bounding box center [112, 68] width 49 height 17
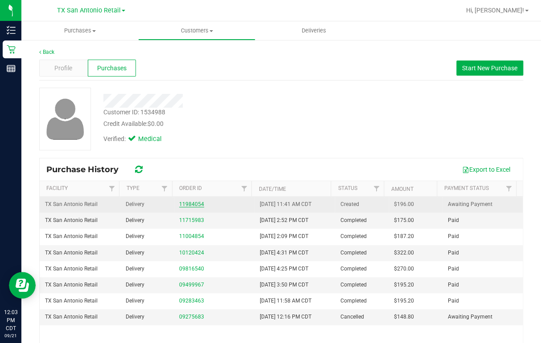
click at [188, 194] on link "11984054" at bounding box center [191, 204] width 25 height 6
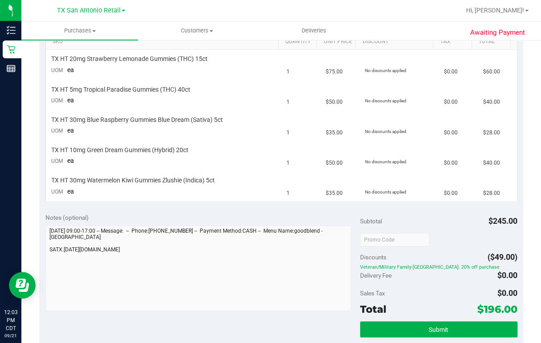
scroll to position [249, 0]
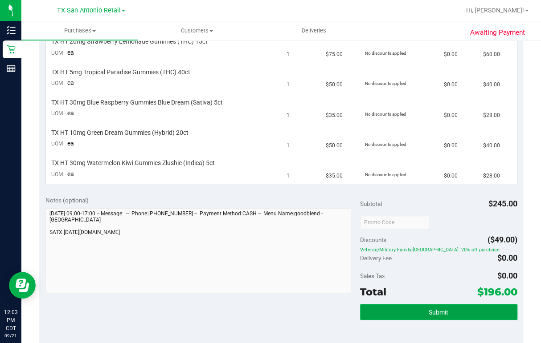
click at [399, 194] on button "Submit" at bounding box center [438, 312] width 157 height 16
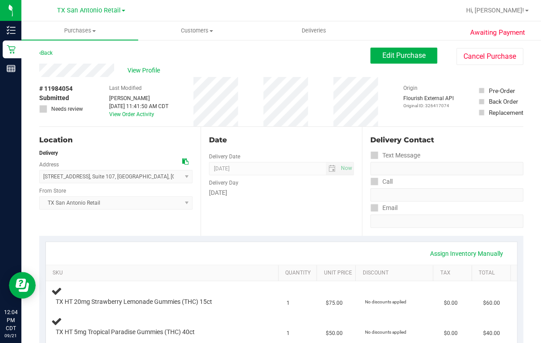
scroll to position [0, 0]
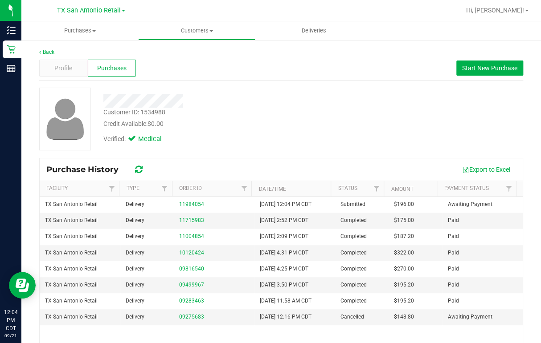
click at [399, 16] on div at bounding box center [309, 10] width 301 height 17
click at [76, 33] on span "Purchases" at bounding box center [79, 31] width 117 height 8
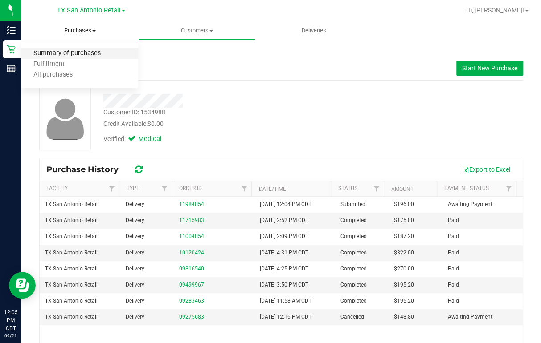
click at [74, 53] on span "Summary of purchases" at bounding box center [66, 54] width 91 height 8
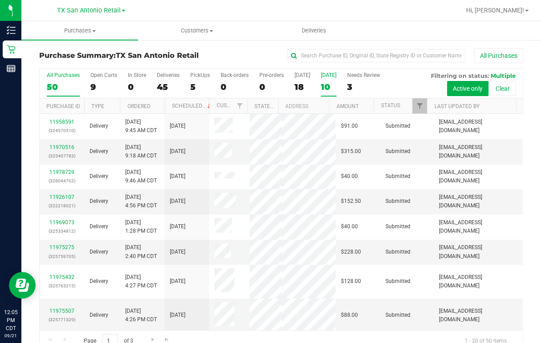
click at [326, 89] on div "10" at bounding box center [329, 87] width 16 height 10
click at [0, 0] on input "[DATE] 10" at bounding box center [0, 0] width 0 height 0
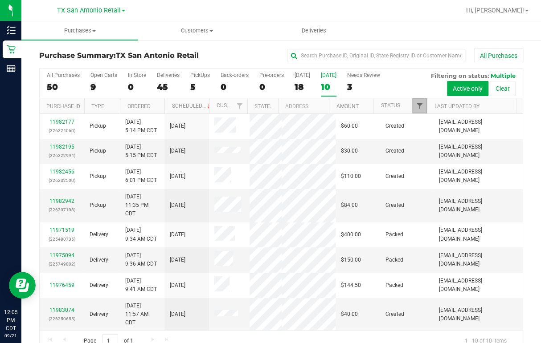
click at [399, 105] on span "Filter" at bounding box center [418, 105] width 7 height 7
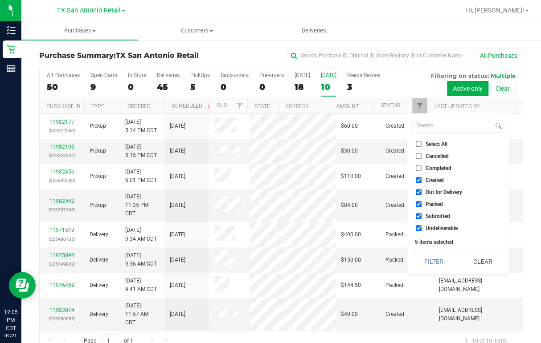
click at [399, 189] on label "Out for Delivery" at bounding box center [438, 192] width 46 height 6
click at [399, 189] on input "Out for Delivery" at bounding box center [418, 192] width 6 height 6
checkbox input "false"
click at [399, 194] on span "Packed" at bounding box center [433, 204] width 17 height 5
click at [399, 194] on input "Packed" at bounding box center [418, 204] width 6 height 6
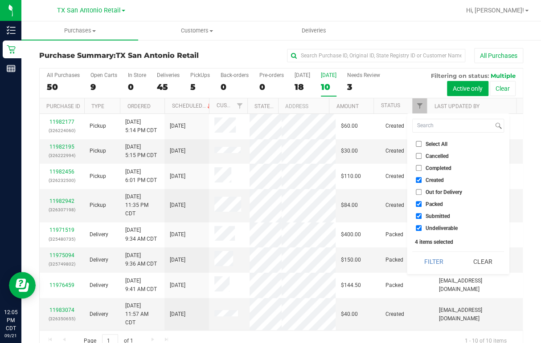
checkbox input "false"
click at [399, 194] on span "Submitted" at bounding box center [437, 216] width 24 height 5
click at [399, 194] on input "Submitted" at bounding box center [418, 216] width 6 height 6
checkbox input "false"
click at [399, 194] on li "Undeliverable" at bounding box center [458, 228] width 92 height 9
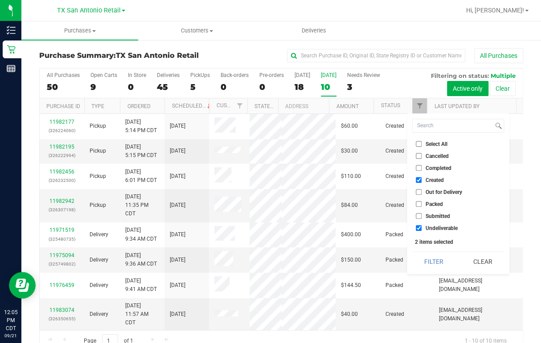
click at [399, 194] on span "Undeliverable" at bounding box center [441, 228] width 32 height 5
click at [399, 194] on input "Undeliverable" at bounding box center [418, 228] width 6 height 6
checkbox input "false"
click at [399, 194] on button "Filter" at bounding box center [433, 262] width 43 height 20
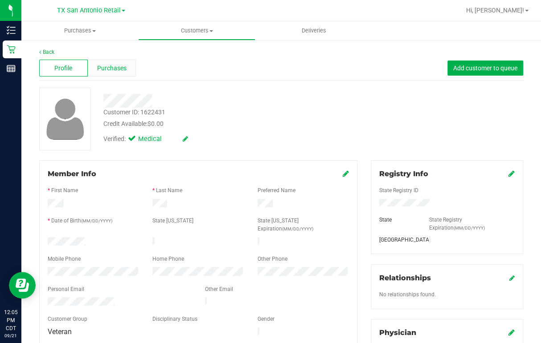
click at [114, 67] on span "Purchases" at bounding box center [111, 68] width 29 height 9
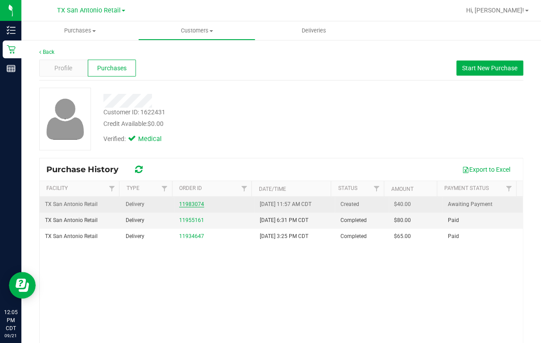
click at [189, 194] on link "11983074" at bounding box center [191, 204] width 25 height 6
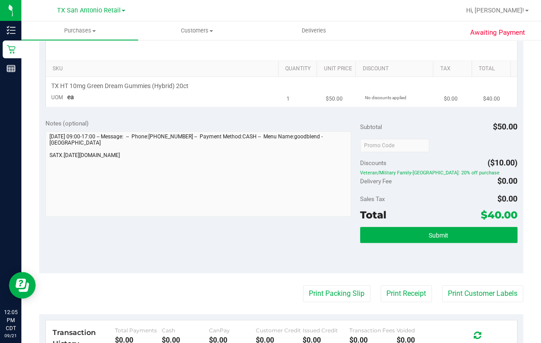
scroll to position [214, 0]
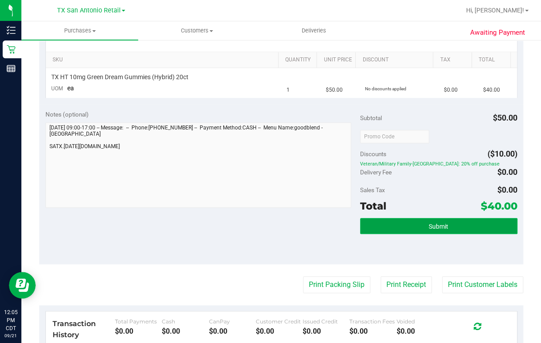
click at [389, 194] on button "Submit" at bounding box center [438, 226] width 157 height 16
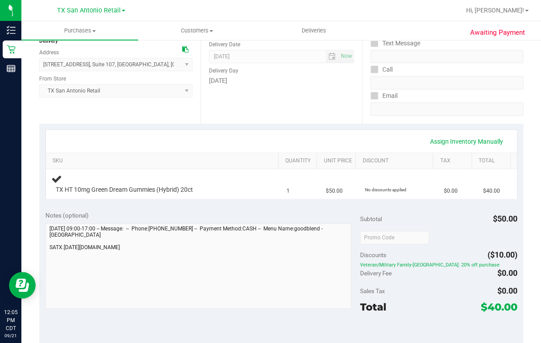
scroll to position [0, 0]
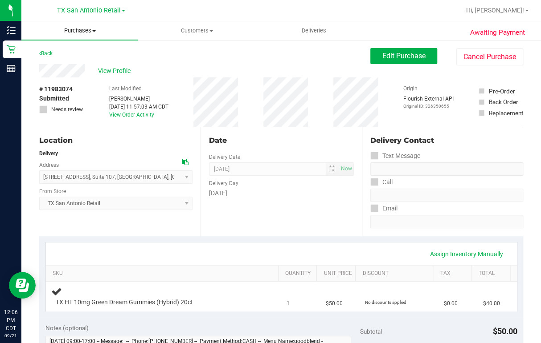
click at [76, 31] on span "Purchases" at bounding box center [79, 31] width 117 height 8
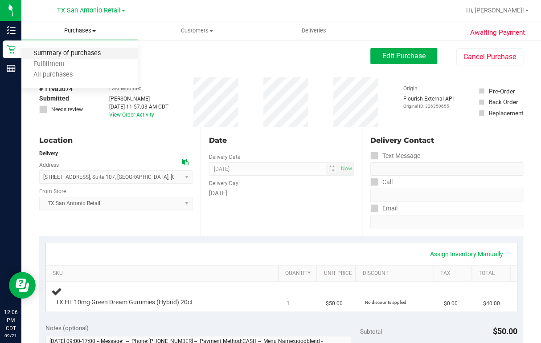
click at [75, 53] on span "Summary of purchases" at bounding box center [66, 54] width 91 height 8
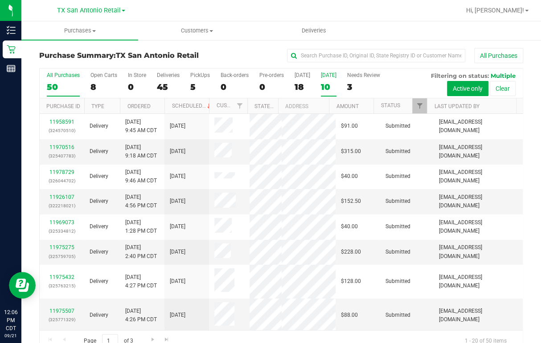
click at [324, 82] on label "[DATE] 10" at bounding box center [329, 84] width 16 height 24
click at [0, 0] on input "[DATE] 10" at bounding box center [0, 0] width 0 height 0
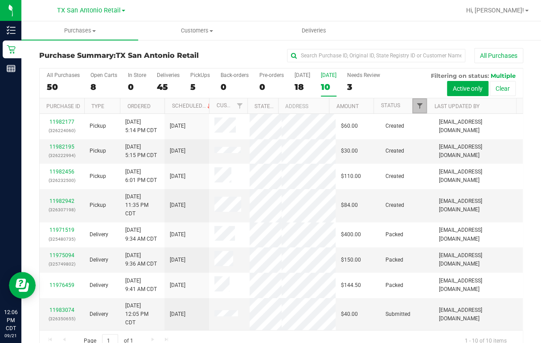
click at [399, 104] on span "Filter" at bounding box center [418, 105] width 7 height 7
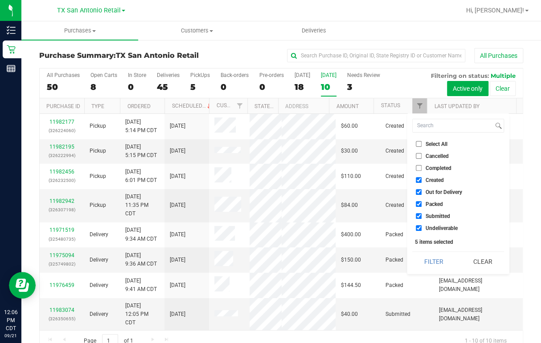
click at [399, 190] on span "Out for Delivery" at bounding box center [443, 192] width 37 height 5
click at [399, 189] on input "Out for Delivery" at bounding box center [418, 192] width 6 height 6
checkbox input "false"
click at [399, 194] on span "Packed" at bounding box center [433, 204] width 17 height 5
click at [399, 194] on input "Packed" at bounding box center [418, 204] width 6 height 6
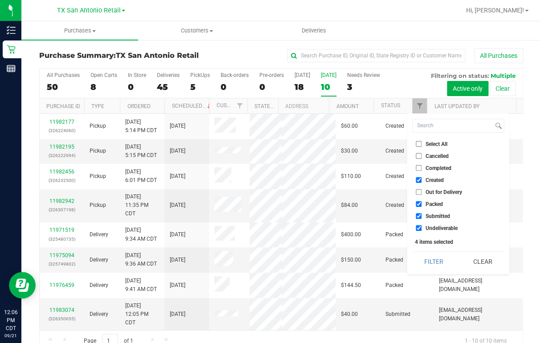
checkbox input "false"
click at [399, 194] on span "Submitted" at bounding box center [437, 216] width 24 height 5
click at [399, 194] on input "Submitted" at bounding box center [418, 216] width 6 height 6
checkbox input "false"
click at [399, 194] on span "Undeliverable" at bounding box center [441, 228] width 32 height 5
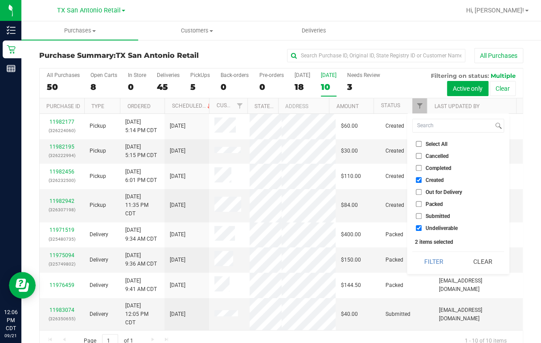
click at [399, 194] on input "Undeliverable" at bounding box center [418, 228] width 6 height 6
checkbox input "false"
click at [399, 194] on button "Filter" at bounding box center [433, 262] width 43 height 20
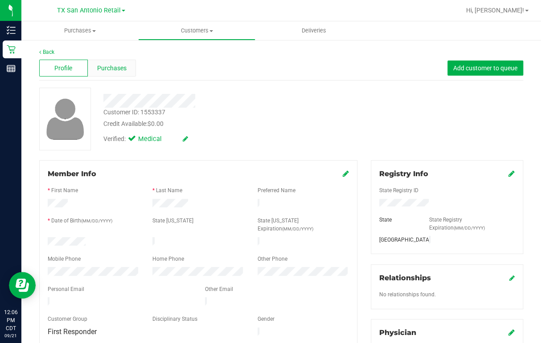
click at [108, 67] on span "Purchases" at bounding box center [111, 68] width 29 height 9
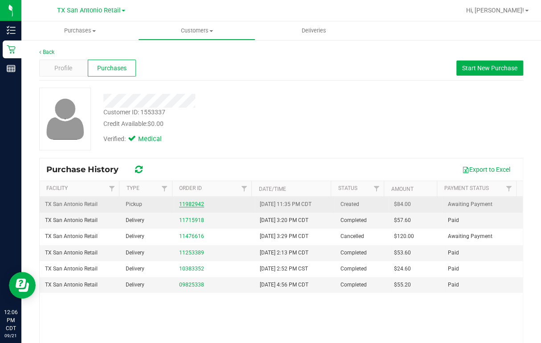
click at [195, 194] on link "11982942" at bounding box center [191, 204] width 25 height 6
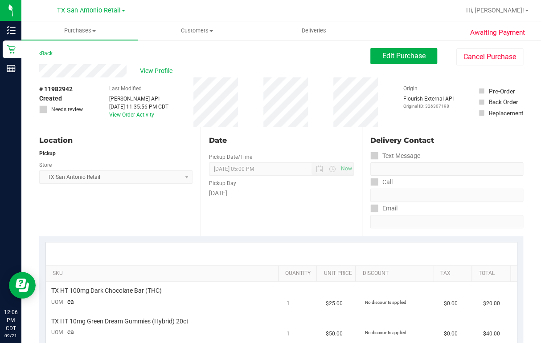
click at [312, 53] on div "Back Edit Purchase Cancel Purchase" at bounding box center [281, 56] width 484 height 16
click at [263, 63] on div "Back Edit Purchase Cancel Purchase" at bounding box center [281, 56] width 484 height 16
click at [154, 69] on span "View Profile" at bounding box center [158, 70] width 36 height 9
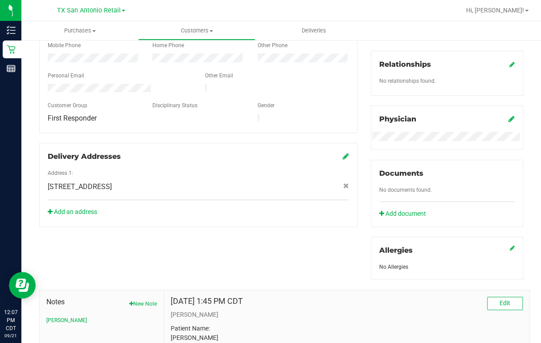
scroll to position [331, 0]
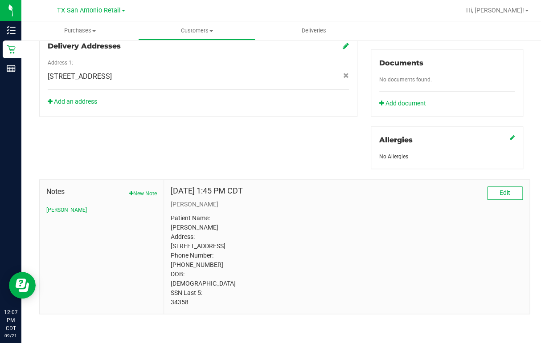
drag, startPoint x: 167, startPoint y: 303, endPoint x: 193, endPoint y: 302, distance: 26.3
click at [193, 194] on div "[DATE] 1:45 PM CDT Edit [PERSON_NAME] Patient Name: [PERSON_NAME] Address: [STR…" at bounding box center [346, 247] width 365 height 134
drag, startPoint x: 193, startPoint y: 302, endPoint x: 181, endPoint y: 301, distance: 12.1
copy p "34358"
click at [399, 194] on div "Back Profile Purchases Add customer to queue Customer ID: 1553337 Credit Availa…" at bounding box center [280, 29] width 519 height 628
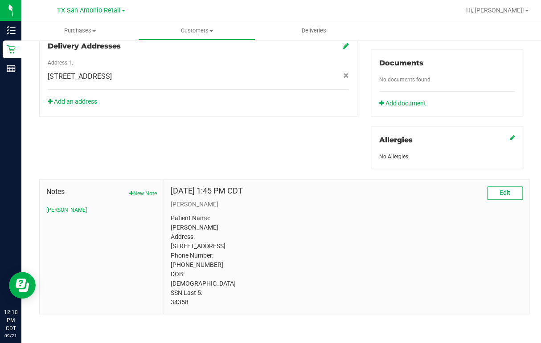
click at [399, 132] on div "Back Profile Purchases Add customer to queue Customer ID: 1553337 Credit Availa…" at bounding box center [280, 29] width 519 height 628
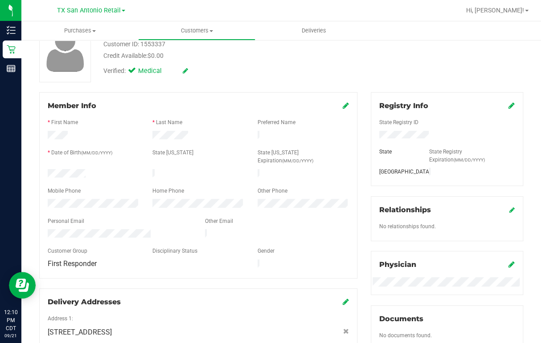
scroll to position [0, 0]
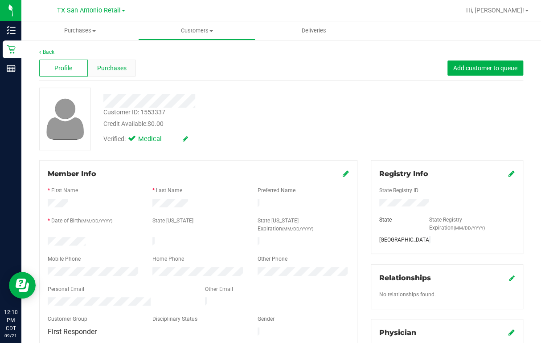
click at [111, 67] on span "Purchases" at bounding box center [111, 68] width 29 height 9
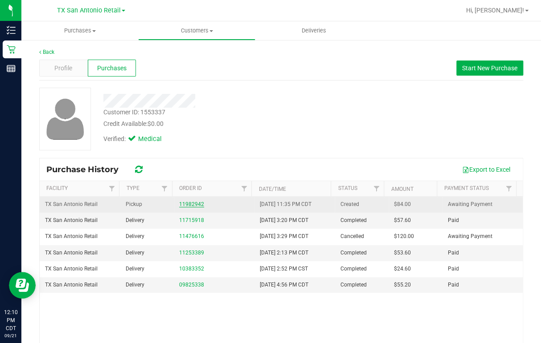
click at [191, 194] on link "11982942" at bounding box center [191, 204] width 25 height 6
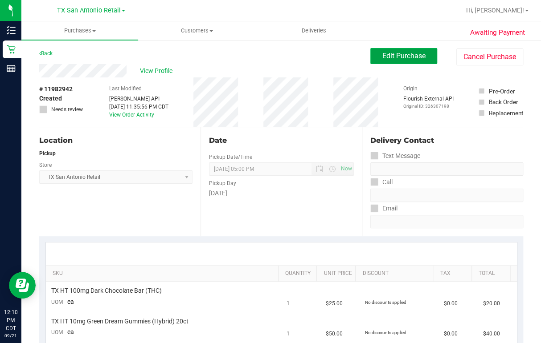
click at [399, 51] on button "Edit Purchase" at bounding box center [403, 56] width 67 height 16
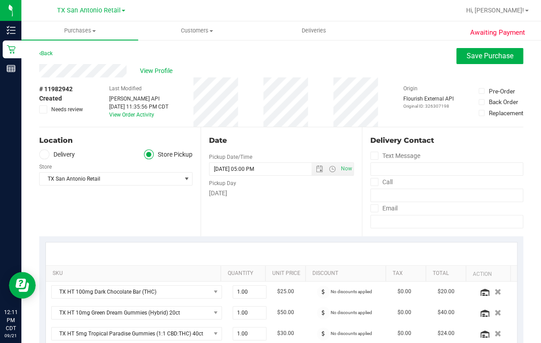
click at [47, 155] on span at bounding box center [44, 155] width 10 height 10
click at [0, 0] on input "Delivery" at bounding box center [0, 0] width 0 height 0
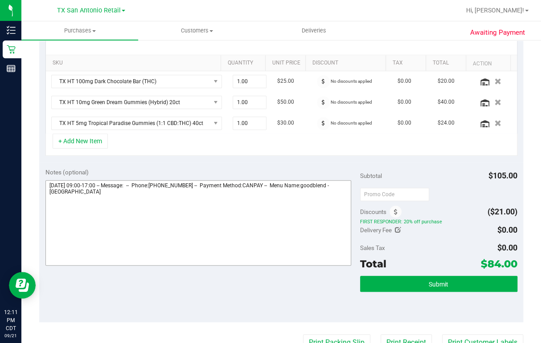
scroll to position [214, 0]
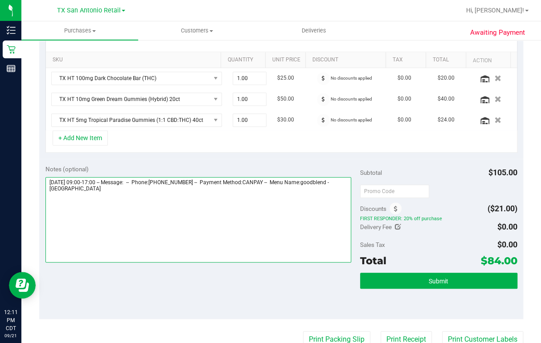
click at [203, 189] on textarea at bounding box center [197, 219] width 305 height 85
type textarea "[DATE] 09:00-17:00 -- Message: -- Phone:[PHONE_NUMBER] -- Payment Method:CANPAY…"
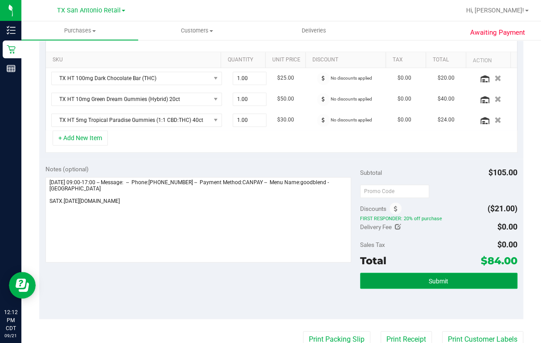
click at [399, 194] on button "Submit" at bounding box center [438, 281] width 157 height 16
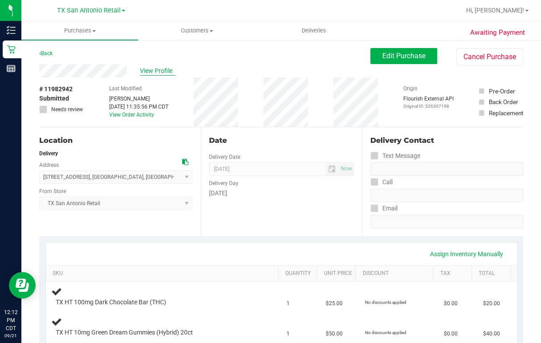
click at [155, 69] on span "View Profile" at bounding box center [158, 70] width 36 height 9
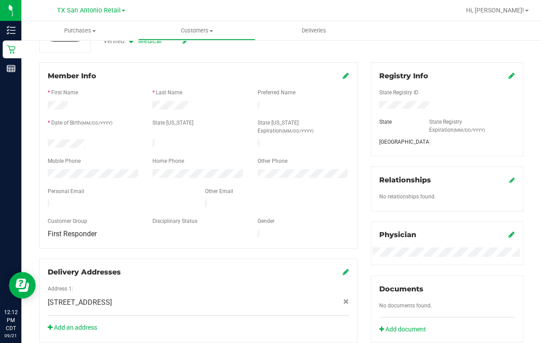
scroll to position [107, 0]
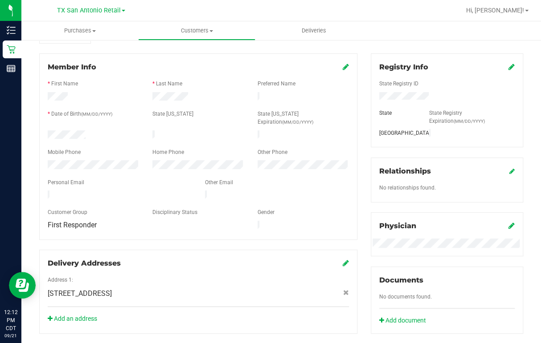
click at [150, 191] on div at bounding box center [119, 196] width 157 height 11
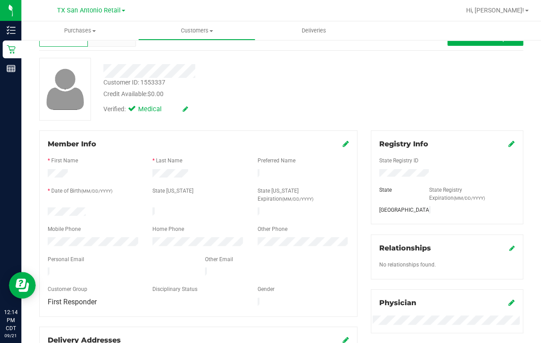
scroll to position [0, 0]
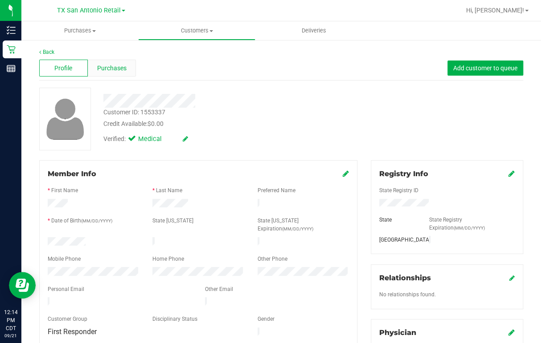
click at [107, 66] on span "Purchases" at bounding box center [111, 68] width 29 height 9
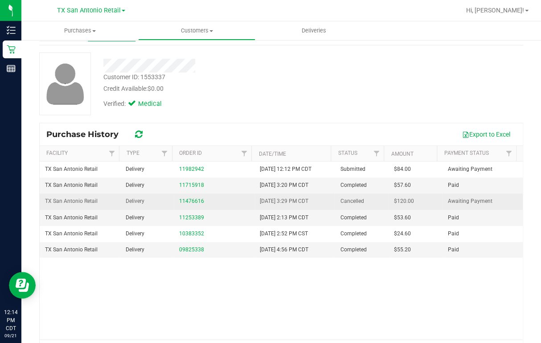
scroll to position [36, 0]
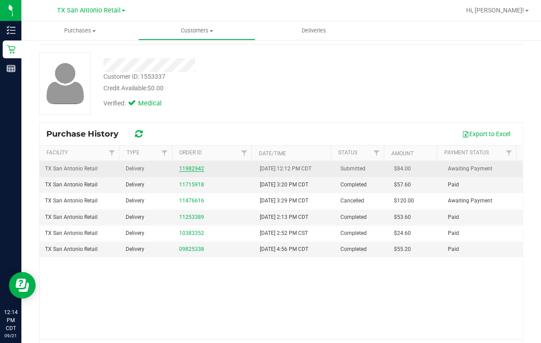
click at [191, 169] on link "11982942" at bounding box center [191, 169] width 25 height 6
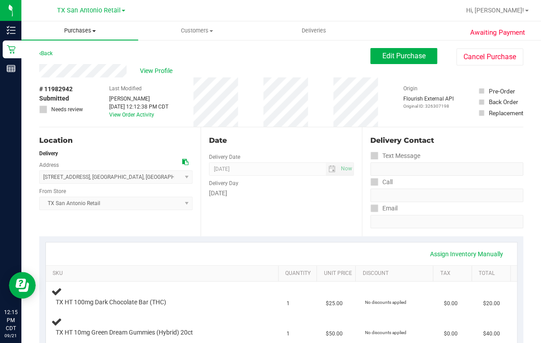
click at [77, 30] on span "Purchases" at bounding box center [79, 31] width 117 height 8
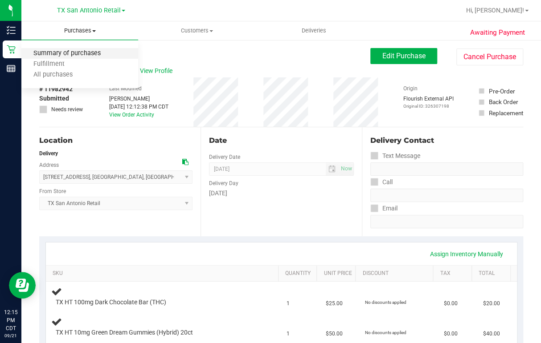
click at [71, 53] on span "Summary of purchases" at bounding box center [66, 54] width 91 height 8
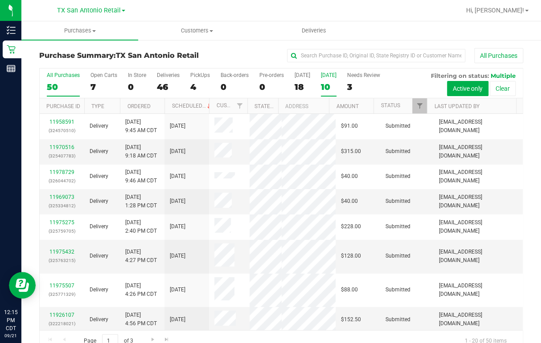
click at [325, 85] on div "10" at bounding box center [329, 87] width 16 height 10
click at [0, 0] on input "[DATE] 10" at bounding box center [0, 0] width 0 height 0
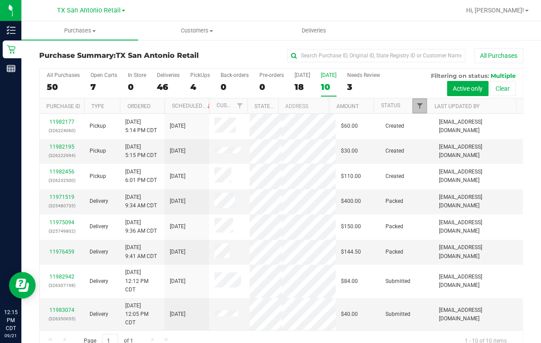
click at [399, 106] on span "Filter" at bounding box center [418, 105] width 7 height 7
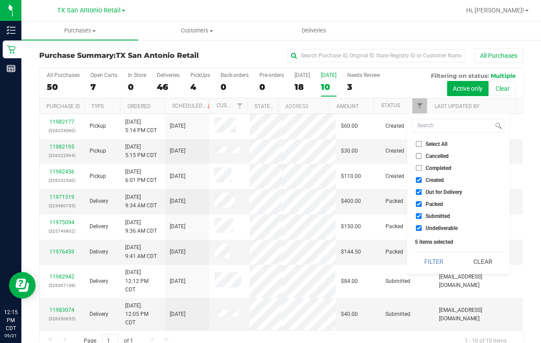
click at [399, 192] on input "Out for Delivery" at bounding box center [418, 192] width 6 height 6
checkbox input "false"
click at [399, 194] on input "Packed" at bounding box center [418, 204] width 6 height 6
checkbox input "false"
click at [399, 194] on input "Submitted" at bounding box center [418, 216] width 6 height 6
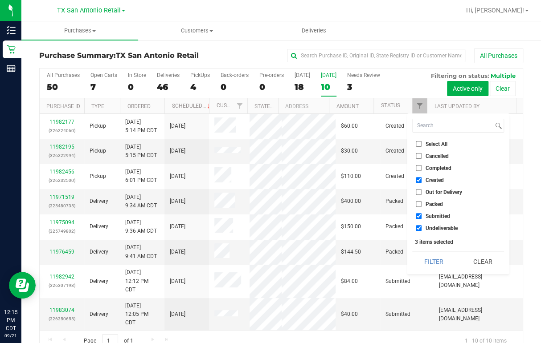
checkbox input "false"
click at [399, 194] on input "Undeliverable" at bounding box center [418, 228] width 6 height 6
checkbox input "false"
click at [399, 194] on button "Filter" at bounding box center [433, 262] width 43 height 20
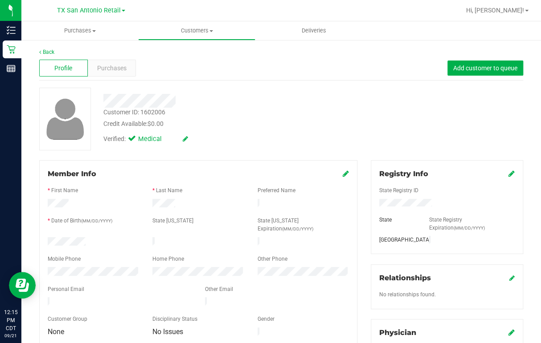
click at [179, 104] on div at bounding box center [221, 101] width 248 height 14
click at [107, 68] on span "Purchases" at bounding box center [111, 68] width 29 height 9
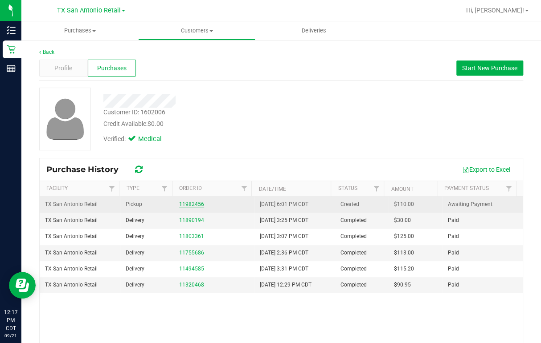
click at [187, 194] on link "11982456" at bounding box center [191, 204] width 25 height 6
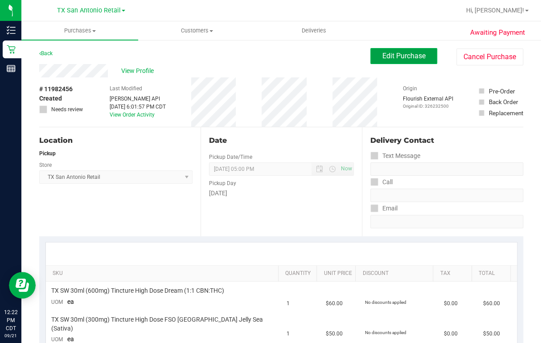
click at [390, 57] on span "Edit Purchase" at bounding box center [403, 56] width 43 height 8
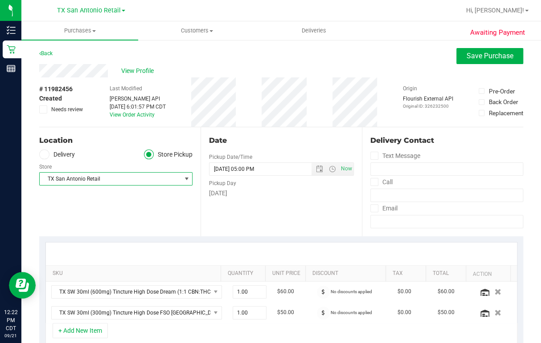
click at [184, 179] on span "select" at bounding box center [186, 178] width 7 height 7
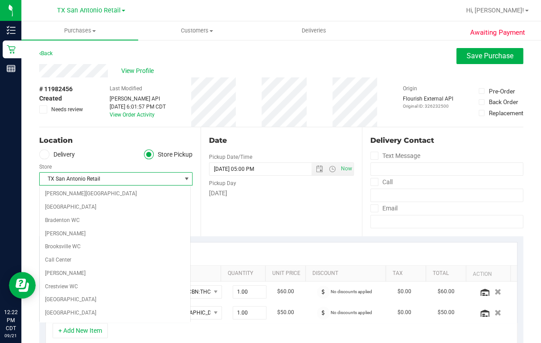
scroll to position [571, 0]
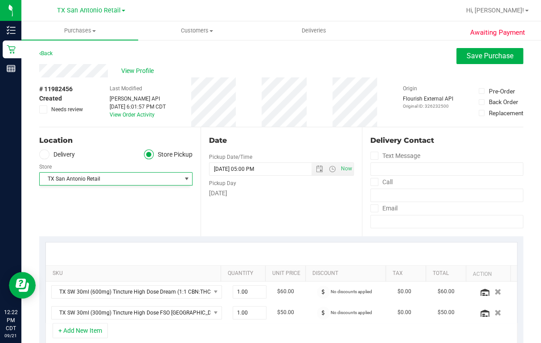
click at [57, 152] on label "Delivery" at bounding box center [57, 155] width 36 height 10
click at [0, 0] on input "Delivery" at bounding box center [0, 0] width 0 height 0
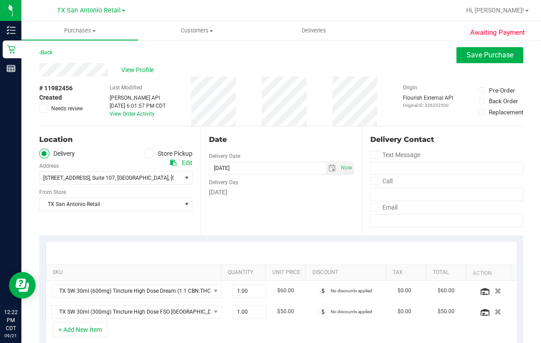
scroll to position [0, 0]
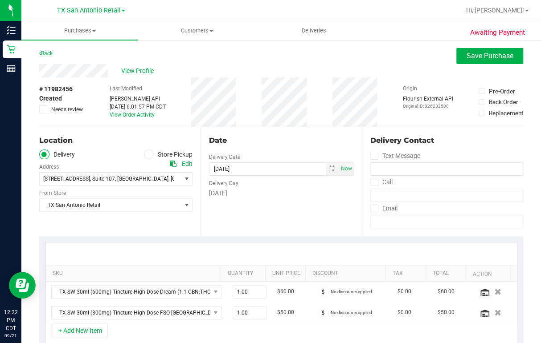
click at [112, 71] on div "View Profile" at bounding box center [281, 70] width 484 height 13
click at [268, 67] on div "View Profile" at bounding box center [281, 70] width 484 height 13
click at [334, 49] on div "Back Save Purchase" at bounding box center [281, 56] width 484 height 16
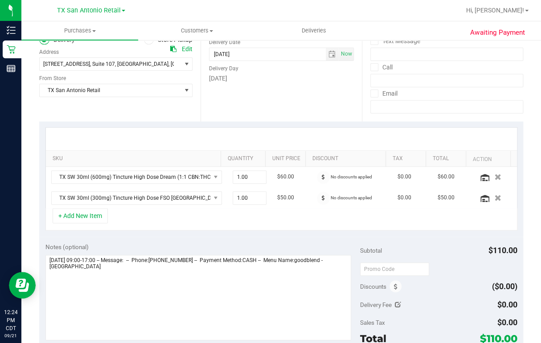
scroll to position [178, 0]
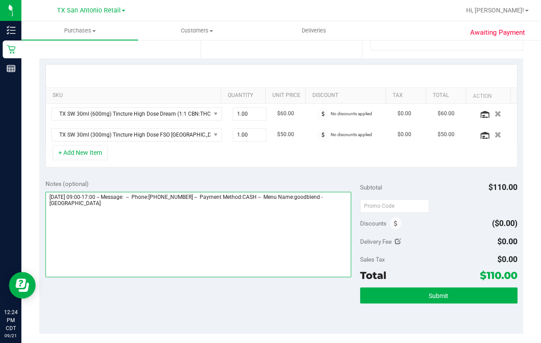
click at [130, 194] on textarea at bounding box center [197, 234] width 305 height 85
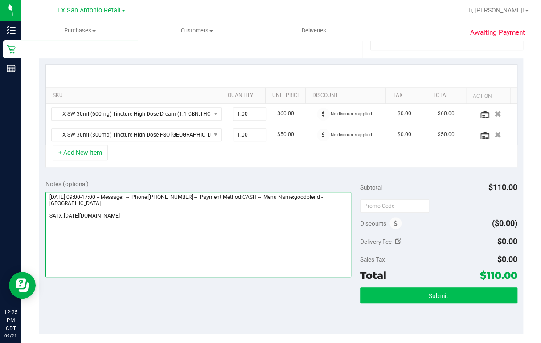
type textarea "[DATE] 09:00-17:00 -- Message: -- Phone:[PHONE_NUMBER] -- Payment Method:CASH -…"
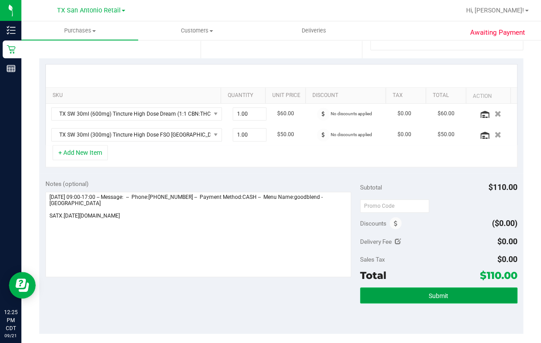
click at [399, 194] on span "Submit" at bounding box center [438, 296] width 20 height 7
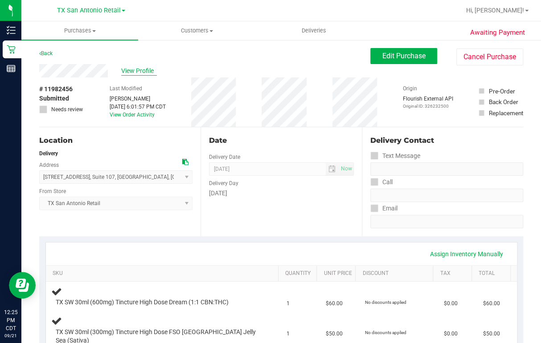
click at [143, 71] on span "View Profile" at bounding box center [139, 70] width 36 height 9
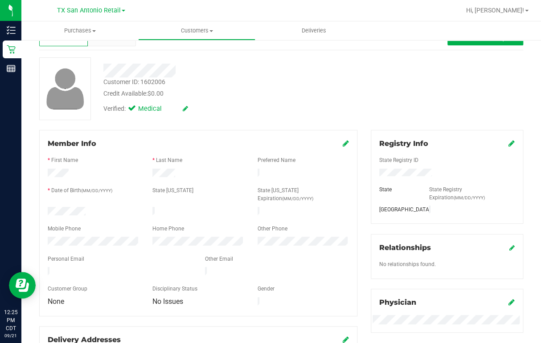
scroll to position [142, 0]
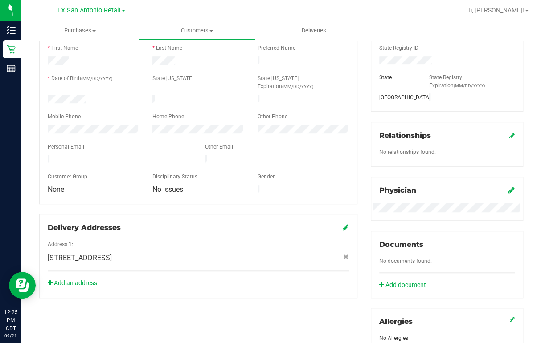
drag, startPoint x: 45, startPoint y: 146, endPoint x: 130, endPoint y: 148, distance: 84.6
click at [130, 155] on div at bounding box center [119, 160] width 157 height 11
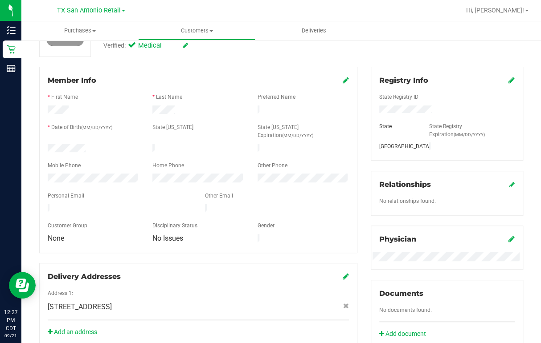
scroll to position [0, 0]
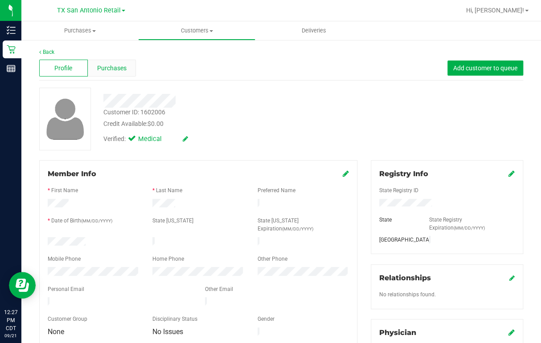
click at [114, 67] on span "Purchases" at bounding box center [111, 68] width 29 height 9
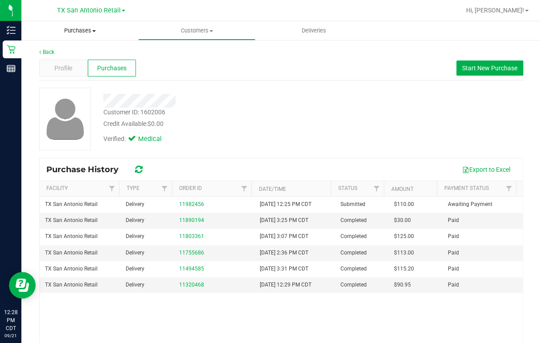
click at [78, 30] on span "Purchases" at bounding box center [79, 31] width 117 height 8
click at [68, 53] on span "Summary of purchases" at bounding box center [66, 54] width 91 height 8
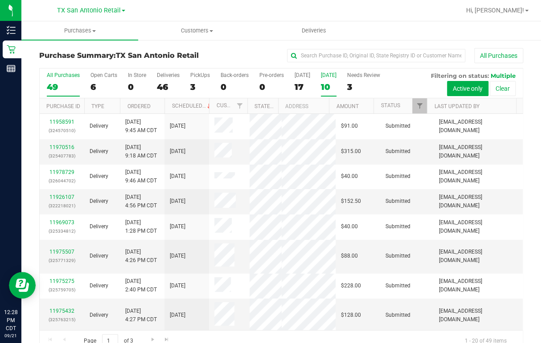
click at [334, 89] on div "10" at bounding box center [329, 87] width 16 height 10
click at [0, 0] on input "[DATE] 10" at bounding box center [0, 0] width 0 height 0
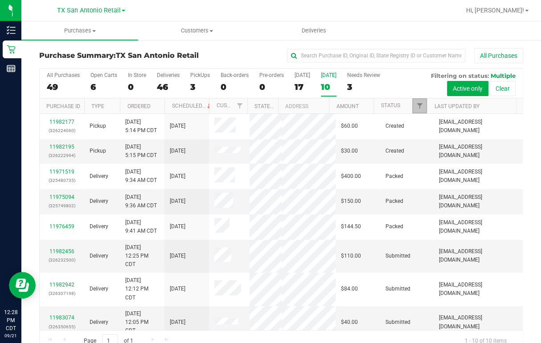
click at [399, 102] on link "Filter" at bounding box center [419, 105] width 15 height 15
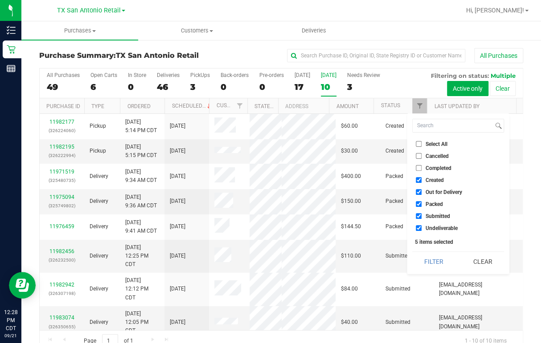
click at [399, 191] on input "Out for Delivery" at bounding box center [418, 192] width 6 height 6
checkbox input "false"
click at [399, 194] on input "Packed" at bounding box center [418, 204] width 6 height 6
checkbox input "false"
click at [399, 194] on input "Submitted" at bounding box center [418, 216] width 6 height 6
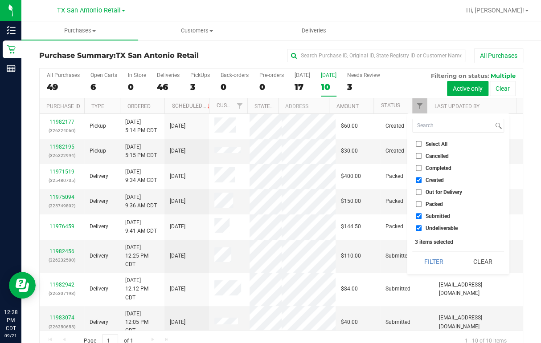
checkbox input "false"
click at [399, 194] on input "Undeliverable" at bounding box center [418, 228] width 6 height 6
checkbox input "false"
click at [399, 194] on button "Filter" at bounding box center [433, 262] width 43 height 20
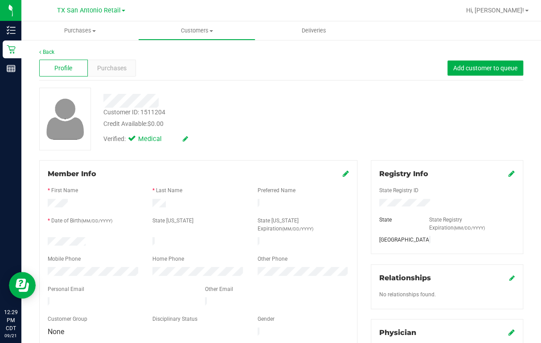
drag, startPoint x: 102, startPoint y: 102, endPoint x: 175, endPoint y: 106, distance: 73.2
click at [175, 106] on div at bounding box center [221, 101] width 248 height 14
click at [101, 72] on span "Purchases" at bounding box center [111, 68] width 29 height 9
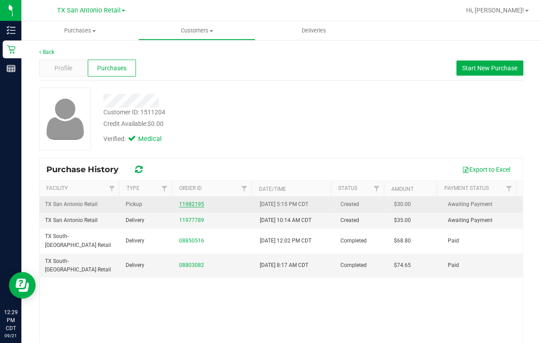
click at [191, 194] on link "11982195" at bounding box center [191, 204] width 25 height 6
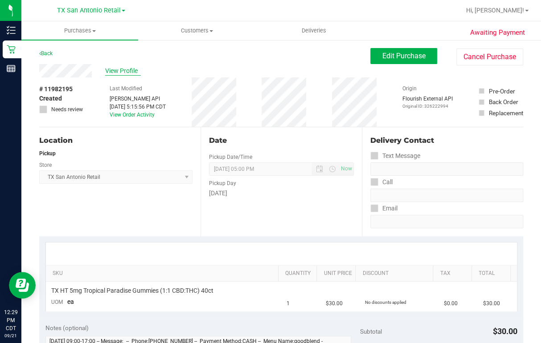
click at [118, 67] on span "View Profile" at bounding box center [123, 70] width 36 height 9
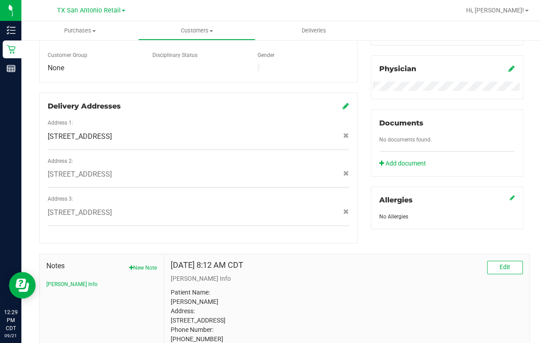
scroll to position [331, 0]
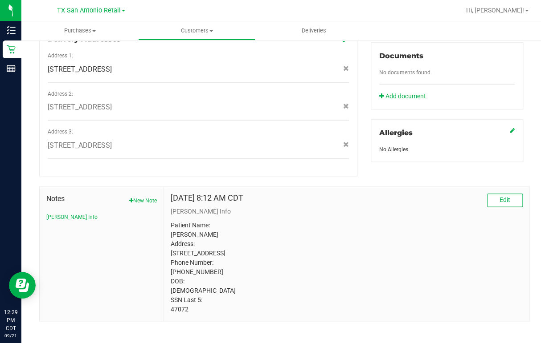
drag, startPoint x: 192, startPoint y: 303, endPoint x: 150, endPoint y: 302, distance: 42.3
click at [150, 194] on div "Notes New Note [PERSON_NAME] Info [DATE] 8:12 AM CDT Edit [PERSON_NAME] Info Pa…" at bounding box center [284, 254] width 490 height 135
drag, startPoint x: 150, startPoint y: 302, endPoint x: 196, endPoint y: 302, distance: 46.3
click at [196, 194] on p "Patient Name: [PERSON_NAME] Address: [STREET_ADDRESS] Phone Number: [PHONE_NUMB…" at bounding box center [347, 268] width 352 height 94
drag, startPoint x: 195, startPoint y: 303, endPoint x: 169, endPoint y: 305, distance: 25.9
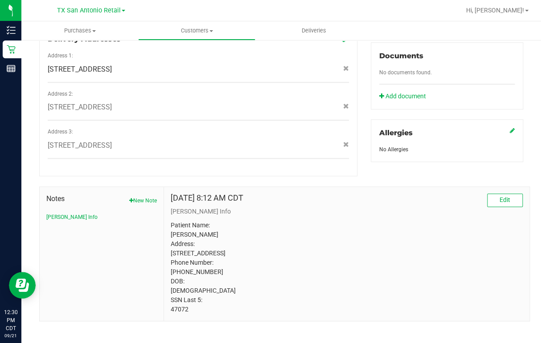
click at [171, 194] on p "Patient Name: [PERSON_NAME] Address: [STREET_ADDRESS] Phone Number: [PHONE_NUMB…" at bounding box center [347, 268] width 352 height 94
drag, startPoint x: 169, startPoint y: 305, endPoint x: 178, endPoint y: 304, distance: 8.9
copy p "47072"
click at [399, 194] on div "Back Profile Purchases Add customer to queue Customer ID: 1511204 Credit Availa…" at bounding box center [280, 29] width 519 height 643
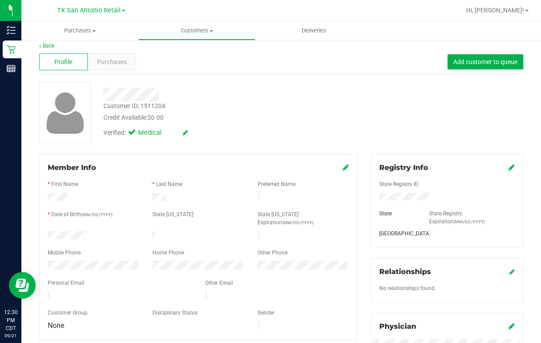
scroll to position [0, 0]
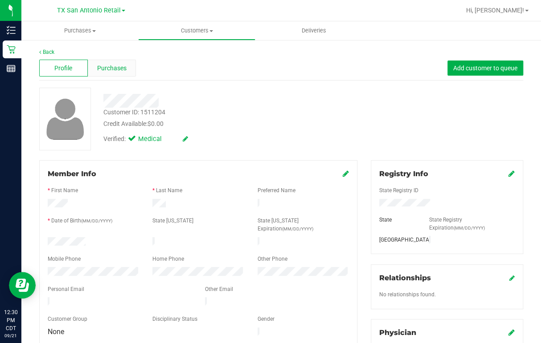
click at [118, 69] on span "Purchases" at bounding box center [111, 68] width 29 height 9
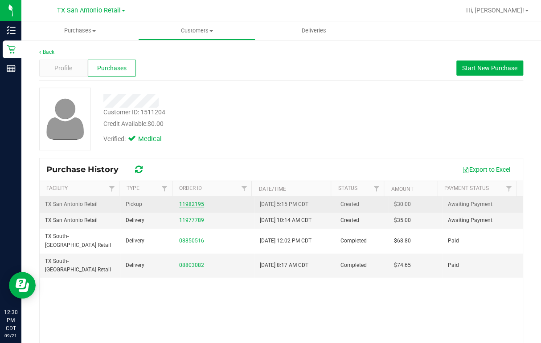
click at [195, 194] on link "11982195" at bounding box center [191, 204] width 25 height 6
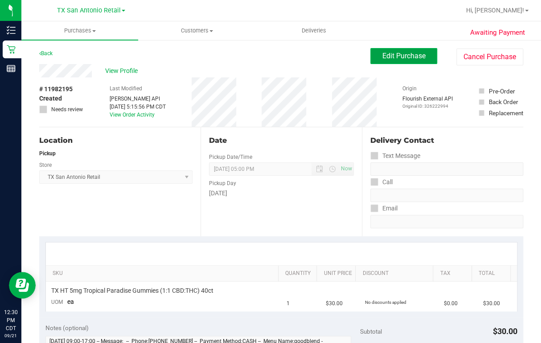
click at [382, 57] on span "Edit Purchase" at bounding box center [403, 56] width 43 height 8
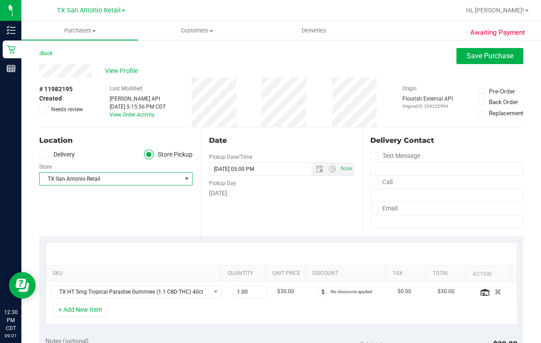
click at [183, 176] on span "select" at bounding box center [186, 178] width 7 height 7
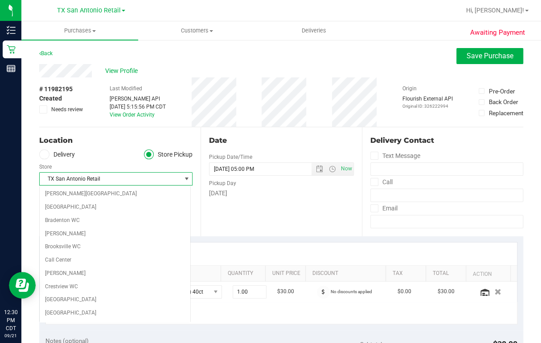
scroll to position [571, 0]
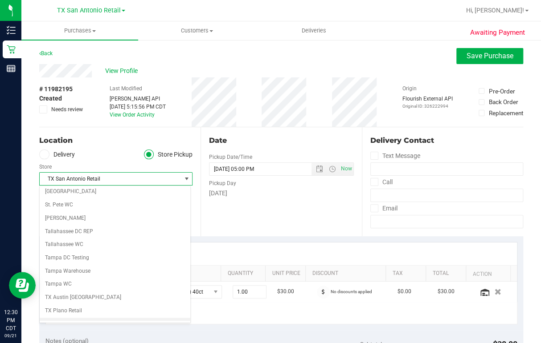
click at [99, 147] on div "Location Delivery Store Pickup Store [GEOGRAPHIC_DATA] [GEOGRAPHIC_DATA] Retail…" at bounding box center [119, 181] width 161 height 109
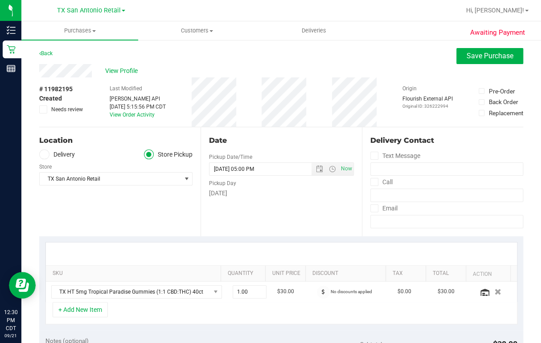
click at [55, 155] on label "Delivery" at bounding box center [57, 155] width 36 height 10
click at [0, 0] on input "Delivery" at bounding box center [0, 0] width 0 height 0
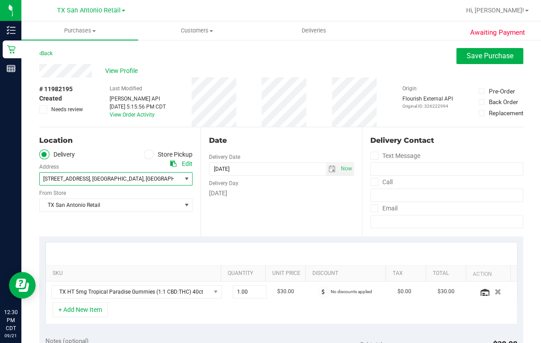
click at [185, 179] on span "select" at bounding box center [186, 178] width 7 height 7
click at [137, 138] on div "Location" at bounding box center [115, 140] width 153 height 11
click at [185, 181] on span "select" at bounding box center [186, 178] width 7 height 7
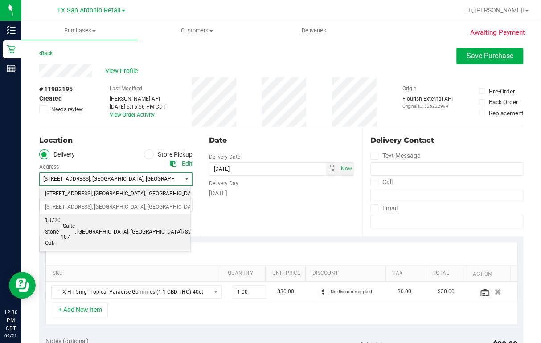
click at [171, 194] on li "18720 Stone Oak , Suite 107 , [GEOGRAPHIC_DATA] , [GEOGRAPHIC_DATA] 78258" at bounding box center [115, 232] width 150 height 36
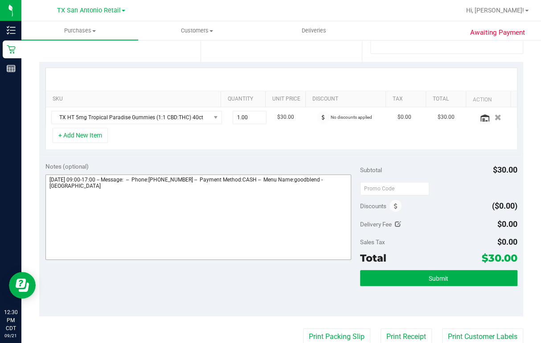
scroll to position [214, 0]
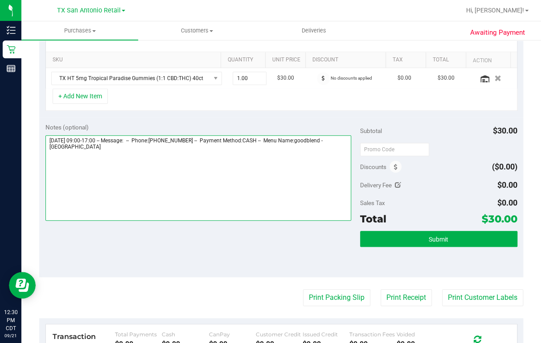
click at [95, 152] on textarea at bounding box center [197, 177] width 305 height 85
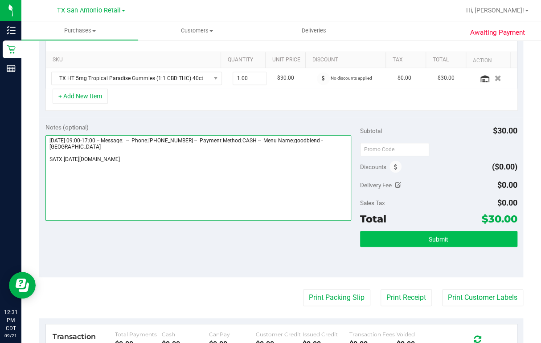
type textarea "[DATE] 09:00-17:00 -- Message: -- Phone:[PHONE_NUMBER] -- Payment Method:CASH -…"
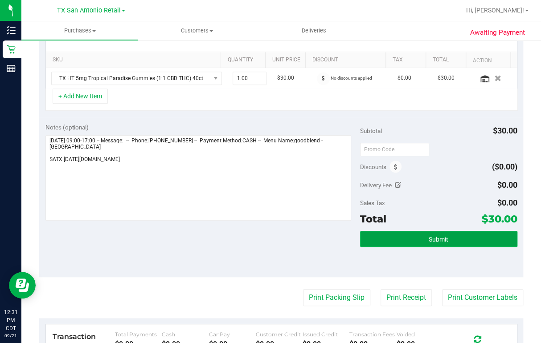
click at [360, 194] on button "Submit" at bounding box center [438, 239] width 157 height 16
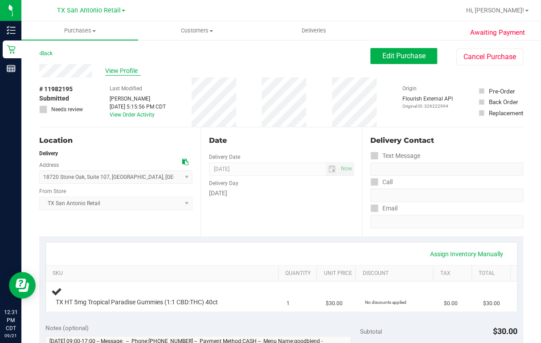
click at [121, 72] on span "View Profile" at bounding box center [123, 70] width 36 height 9
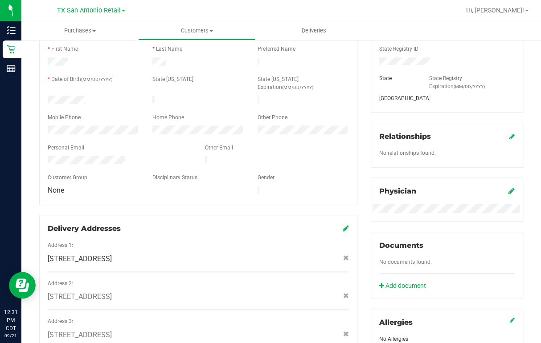
scroll to position [142, 0]
click at [123, 155] on div at bounding box center [119, 160] width 157 height 11
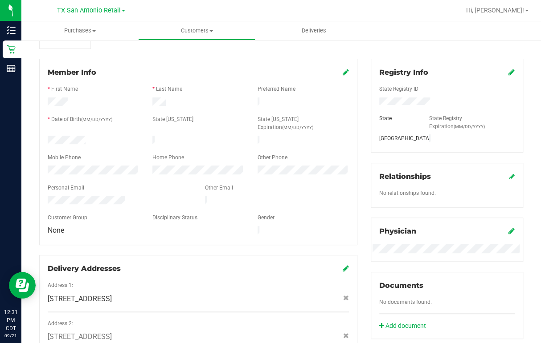
scroll to position [0, 0]
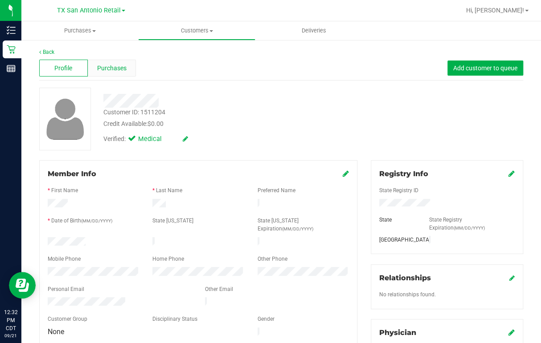
click at [105, 72] on span "Purchases" at bounding box center [111, 68] width 29 height 9
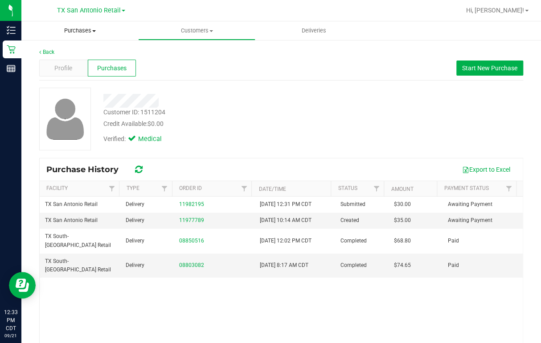
click at [65, 32] on span "Purchases" at bounding box center [79, 31] width 117 height 8
click at [64, 53] on span "Summary of purchases" at bounding box center [66, 54] width 91 height 8
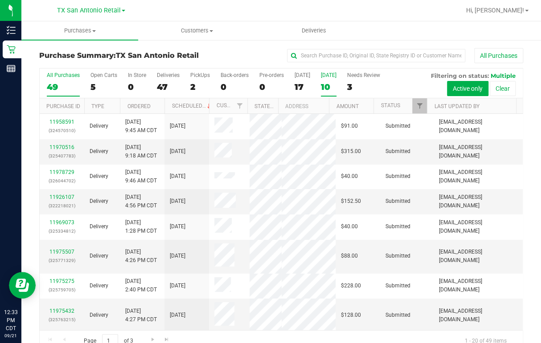
click at [333, 85] on div "10" at bounding box center [329, 87] width 16 height 10
click at [0, 0] on input "[DATE] 10" at bounding box center [0, 0] width 0 height 0
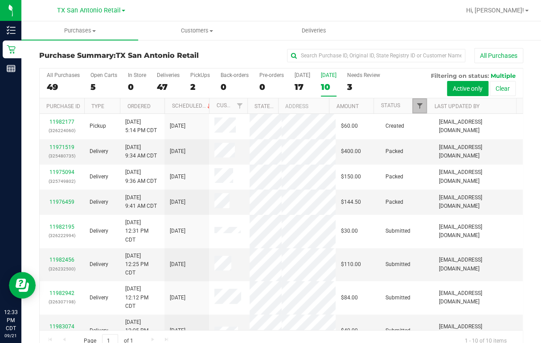
click at [399, 106] on span "Filter" at bounding box center [418, 105] width 7 height 7
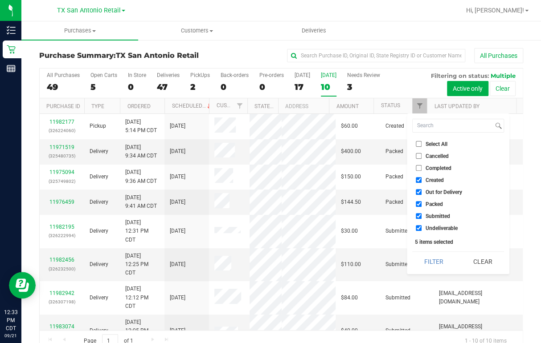
click at [399, 191] on span "Out for Delivery" at bounding box center [443, 192] width 37 height 5
click at [399, 191] on input "Out for Delivery" at bounding box center [418, 192] width 6 height 6
checkbox input "false"
click at [399, 194] on span "Packed" at bounding box center [433, 204] width 17 height 5
click at [399, 194] on input "Packed" at bounding box center [418, 204] width 6 height 6
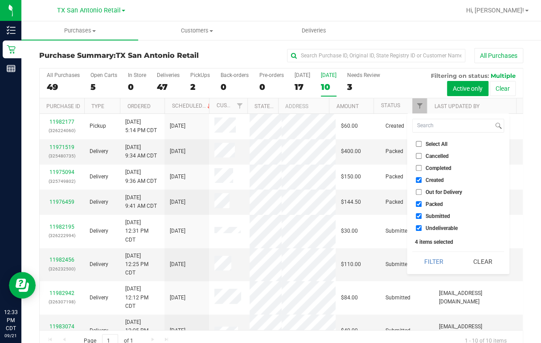
checkbox input "false"
click at [399, 194] on span "Submitted" at bounding box center [437, 216] width 24 height 5
click at [399, 194] on input "Submitted" at bounding box center [418, 216] width 6 height 6
checkbox input "false"
click at [399, 194] on span "Undeliverable" at bounding box center [441, 228] width 32 height 5
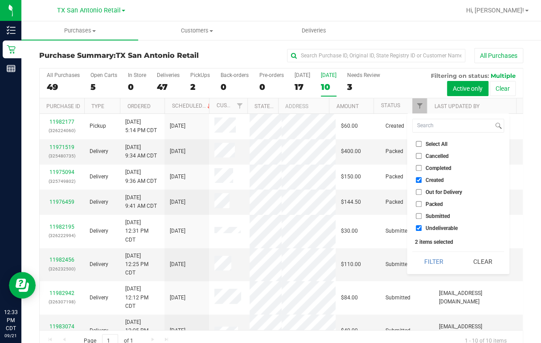
click at [399, 194] on input "Undeliverable" at bounding box center [418, 228] width 6 height 6
checkbox input "false"
click at [399, 194] on button "Filter" at bounding box center [433, 262] width 43 height 20
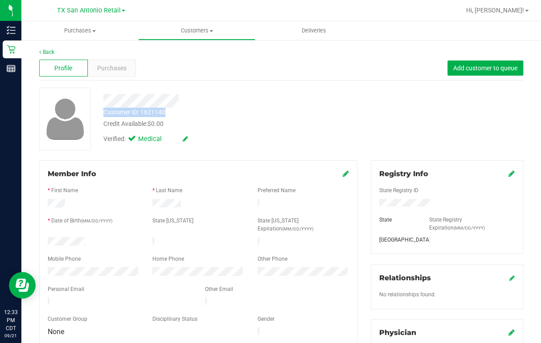
drag, startPoint x: 102, startPoint y: 102, endPoint x: 193, endPoint y: 107, distance: 91.0
click at [193, 107] on div "Customer ID: 1621140 Credit Available: $0.00 Verified: Medical" at bounding box center [221, 118] width 248 height 61
drag, startPoint x: 193, startPoint y: 107, endPoint x: 189, endPoint y: 110, distance: 5.2
click at [191, 110] on div "Customer ID: 1621140 Credit Available: $0.00" at bounding box center [221, 118] width 248 height 21
drag, startPoint x: 102, startPoint y: 99, endPoint x: 181, endPoint y: 98, distance: 79.7
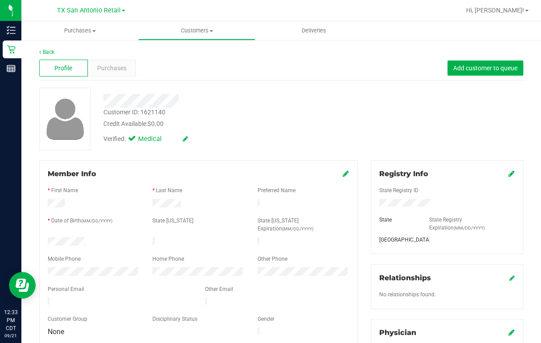
click at [181, 98] on div at bounding box center [221, 101] width 248 height 14
click at [112, 69] on span "Purchases" at bounding box center [111, 68] width 29 height 9
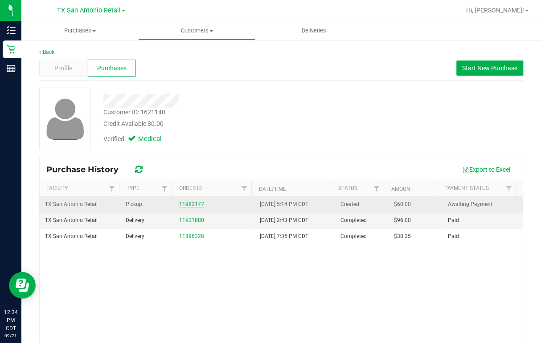
click at [186, 194] on link "11982177" at bounding box center [191, 204] width 25 height 6
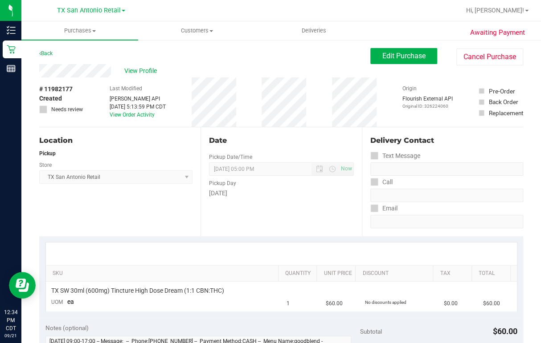
click at [111, 74] on div "View Profile" at bounding box center [204, 70] width 331 height 13
click at [399, 58] on span "Edit Purchase" at bounding box center [403, 56] width 43 height 8
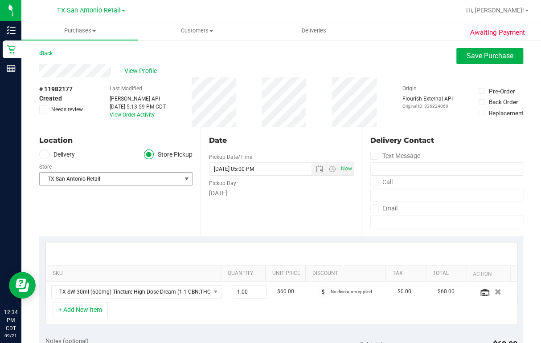
click at [181, 178] on span "select" at bounding box center [186, 179] width 11 height 12
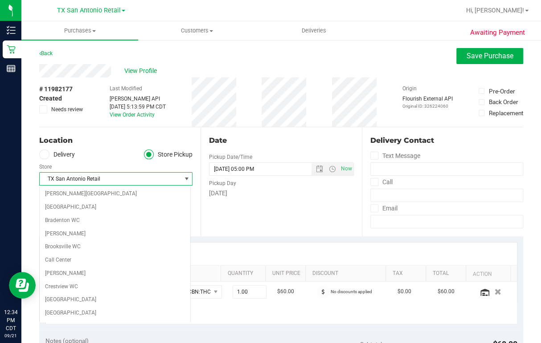
scroll to position [571, 0]
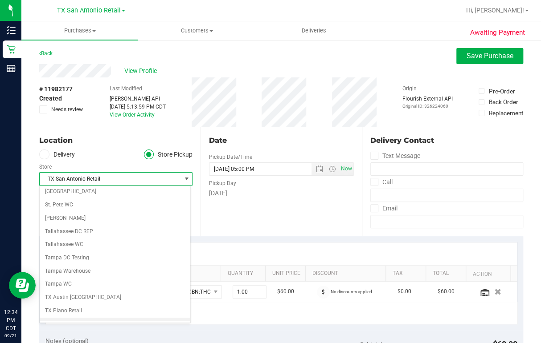
click at [44, 155] on icon at bounding box center [43, 155] width 5 height 0
click at [0, 0] on input "Delivery" at bounding box center [0, 0] width 0 height 0
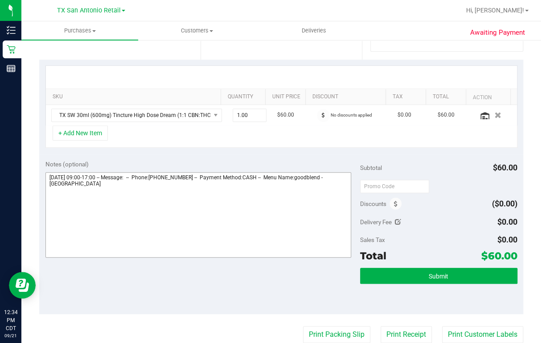
scroll to position [178, 0]
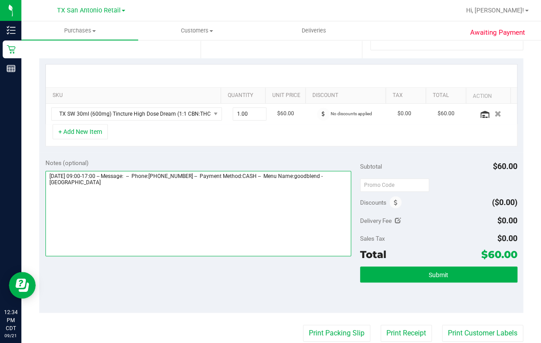
click at [94, 185] on textarea at bounding box center [197, 213] width 305 height 85
type textarea "[DATE] 09:00-17:00 -- Message: -- Phone:[PHONE_NUMBER] -- Payment Method:CASH -…"
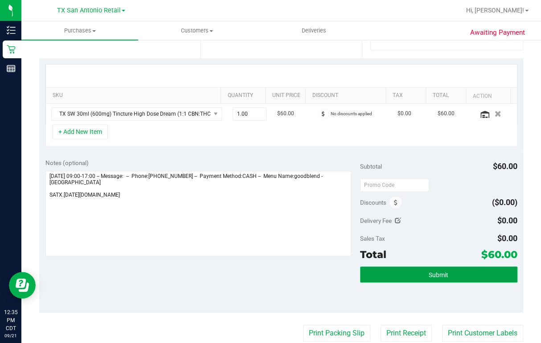
click at [374, 194] on button "Submit" at bounding box center [438, 275] width 157 height 16
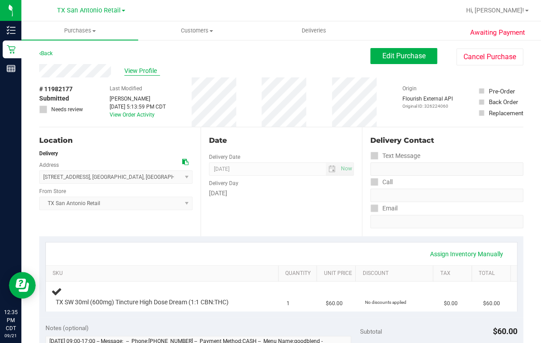
click at [134, 69] on span "View Profile" at bounding box center [142, 70] width 36 height 9
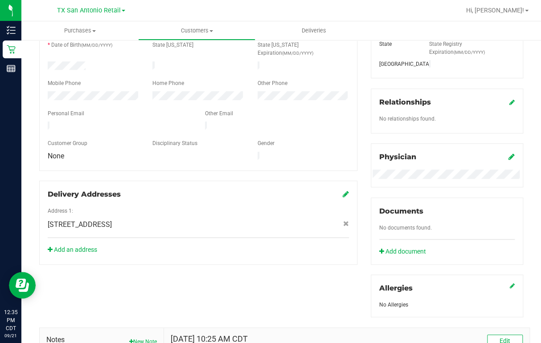
scroll to position [178, 0]
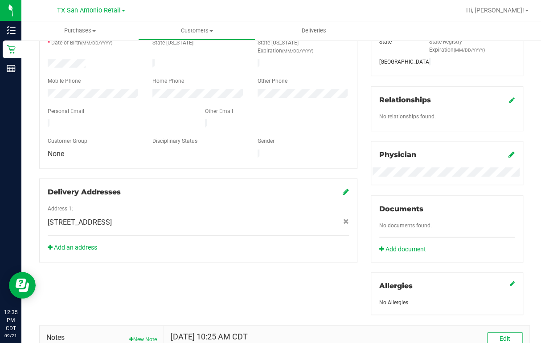
click at [116, 119] on div at bounding box center [119, 124] width 157 height 11
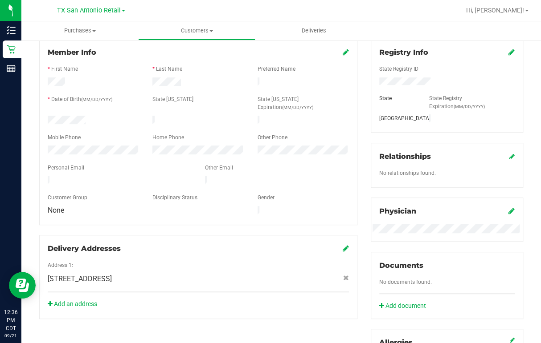
scroll to position [0, 0]
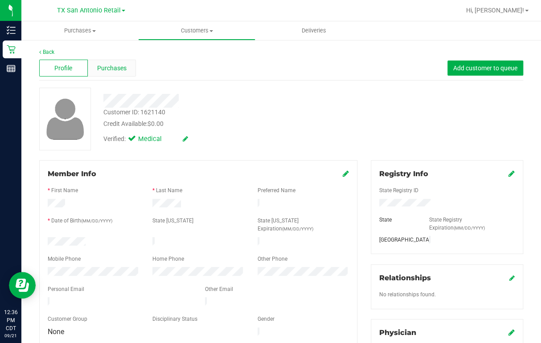
click at [110, 70] on span "Purchases" at bounding box center [111, 68] width 29 height 9
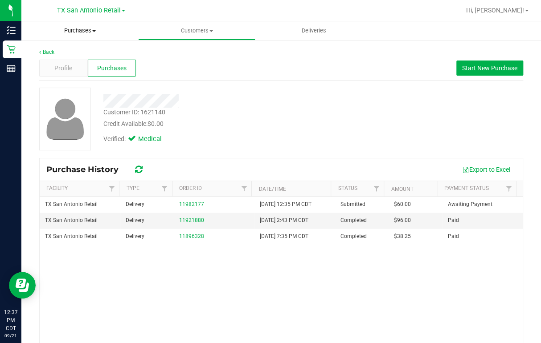
click at [82, 30] on span "Purchases" at bounding box center [79, 31] width 117 height 8
click at [81, 51] on span "Summary of purchases" at bounding box center [66, 54] width 91 height 8
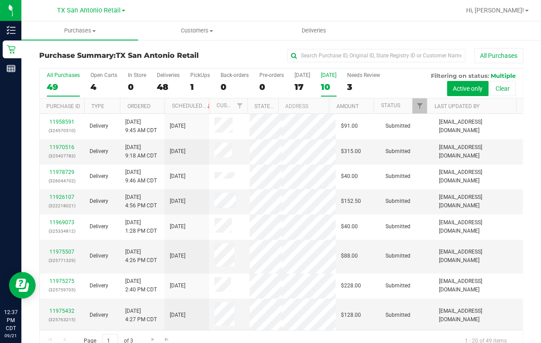
click at [328, 88] on div "10" at bounding box center [329, 87] width 16 height 10
click at [0, 0] on input "[DATE] 10" at bounding box center [0, 0] width 0 height 0
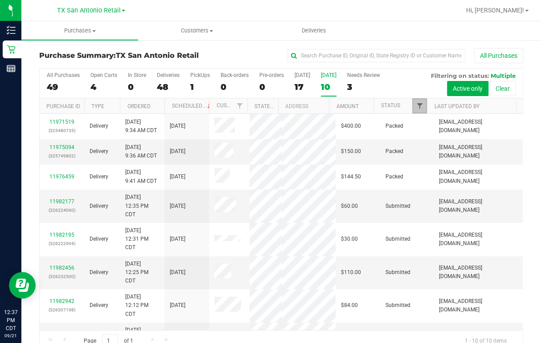
click at [399, 103] on span "Filter" at bounding box center [418, 105] width 7 height 7
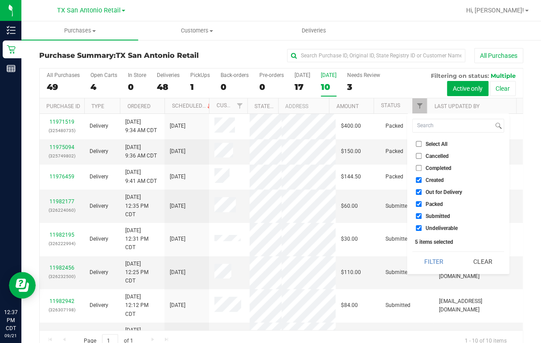
click at [399, 192] on label "Out for Delivery" at bounding box center [438, 192] width 46 height 6
click at [399, 192] on input "Out for Delivery" at bounding box center [418, 192] width 6 height 6
checkbox input "false"
click at [399, 194] on input "Packed" at bounding box center [418, 204] width 6 height 6
checkbox input "false"
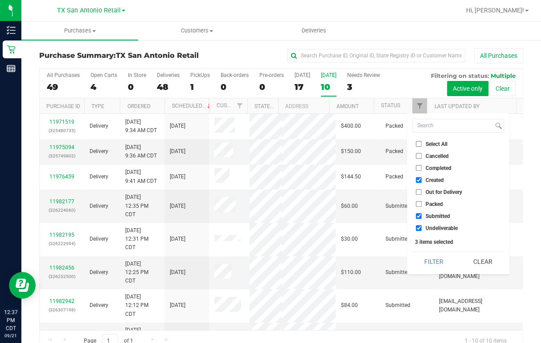
click at [399, 194] on input "Submitted" at bounding box center [418, 216] width 6 height 6
checkbox input "false"
click at [399, 194] on input "Undeliverable" at bounding box center [418, 228] width 6 height 6
checkbox input "false"
click at [399, 194] on button "Filter" at bounding box center [433, 262] width 43 height 20
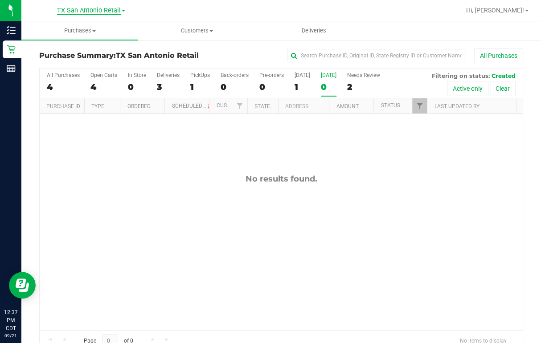
click at [103, 12] on span "TX San Antonio Retail" at bounding box center [89, 11] width 64 height 8
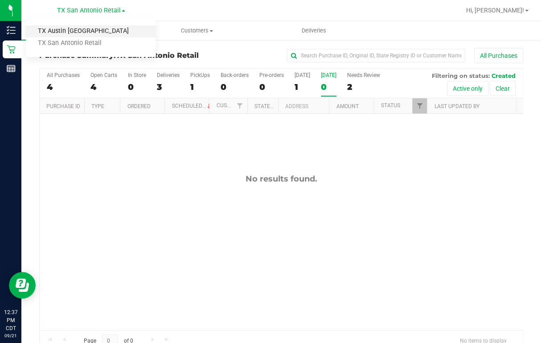
click at [91, 32] on link "TX Austin [GEOGRAPHIC_DATA]" at bounding box center [91, 31] width 130 height 12
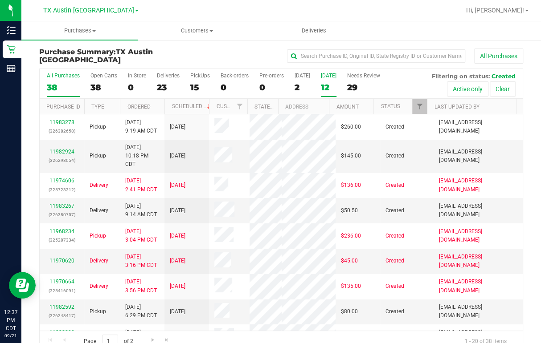
click at [336, 89] on div "12" at bounding box center [329, 87] width 16 height 10
click at [0, 0] on input "[DATE] 12" at bounding box center [0, 0] width 0 height 0
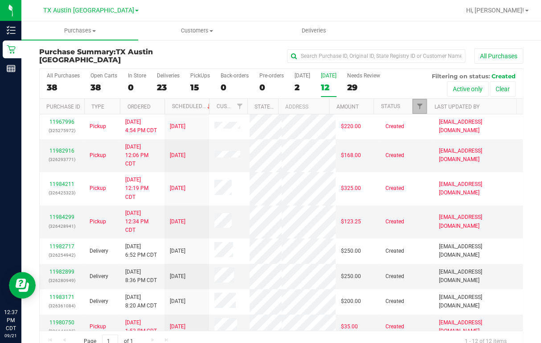
click at [399, 110] on link "Filter" at bounding box center [419, 106] width 15 height 15
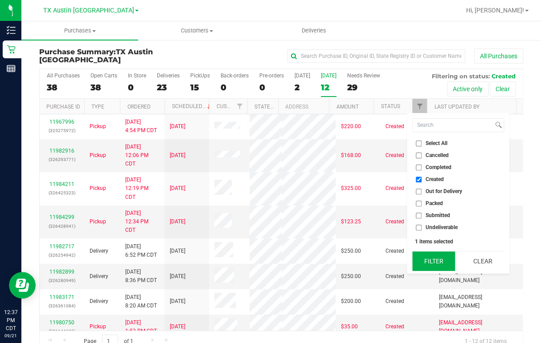
click at [399, 194] on button "Filter" at bounding box center [433, 262] width 43 height 20
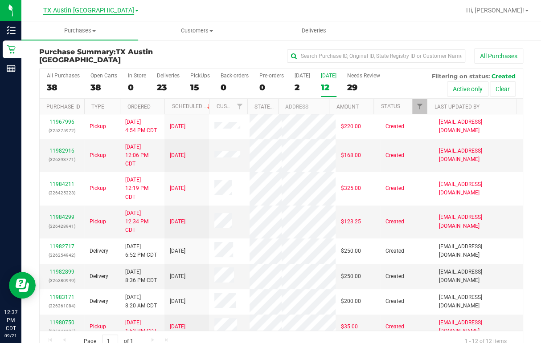
click at [92, 11] on span "TX Austin [GEOGRAPHIC_DATA]" at bounding box center [88, 11] width 91 height 8
click at [77, 39] on link "TX San Antonio Retail" at bounding box center [91, 43] width 130 height 12
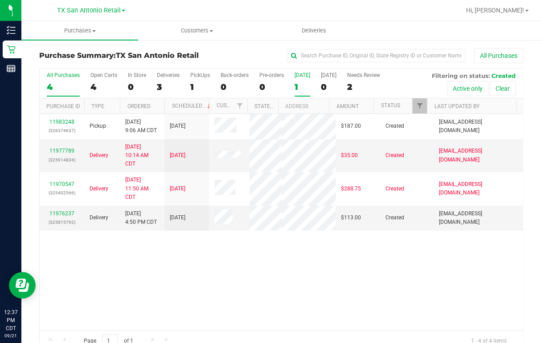
click at [301, 85] on div "1" at bounding box center [302, 87] width 16 height 10
click at [0, 0] on input "[DATE] 1" at bounding box center [0, 0] width 0 height 0
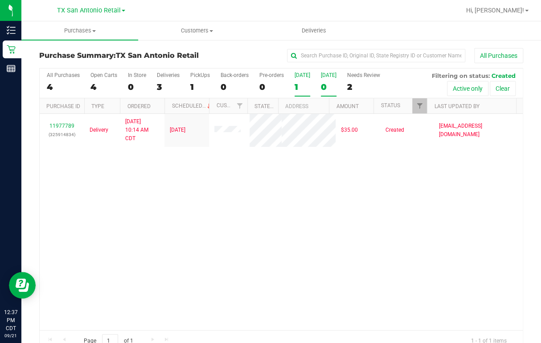
click at [326, 84] on div "0" at bounding box center [329, 87] width 16 height 10
click at [0, 0] on input "[DATE] 0" at bounding box center [0, 0] width 0 height 0
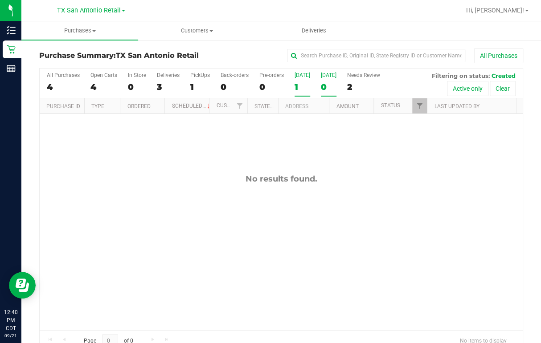
click at [297, 84] on div "1" at bounding box center [302, 87] width 16 height 10
click at [0, 0] on input "[DATE] 1" at bounding box center [0, 0] width 0 height 0
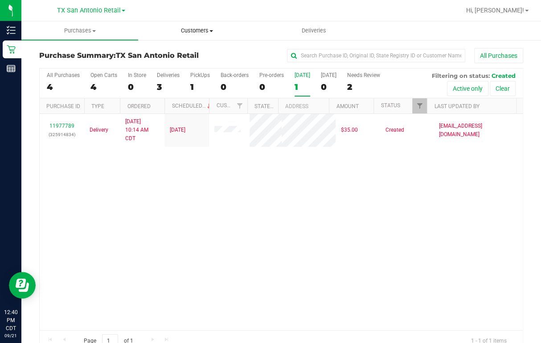
click at [196, 30] on span "Customers" at bounding box center [196, 31] width 116 height 8
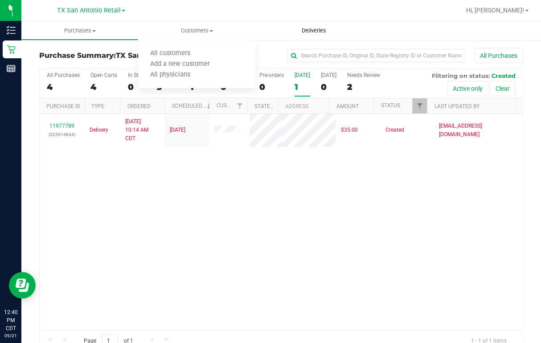
click at [317, 28] on span "Deliveries" at bounding box center [313, 31] width 49 height 8
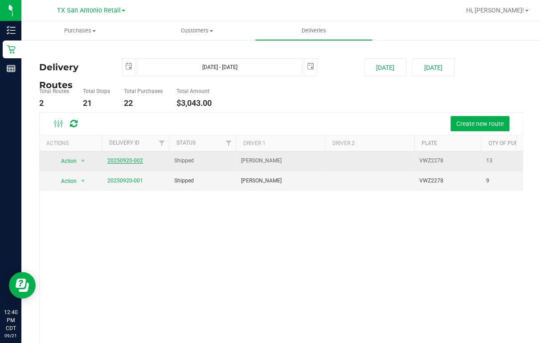
click at [133, 159] on link "20250920-002" at bounding box center [125, 161] width 36 height 6
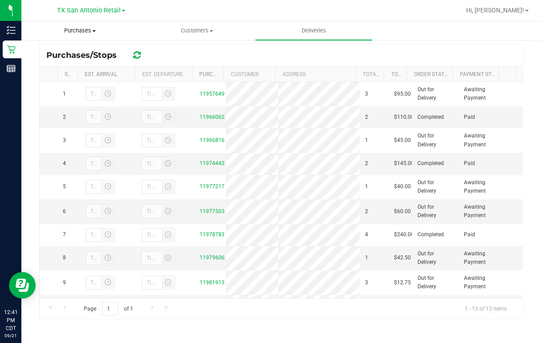
click at [79, 27] on span "Purchases" at bounding box center [80, 31] width 116 height 8
click at [78, 55] on span "Summary of purchases" at bounding box center [66, 54] width 91 height 8
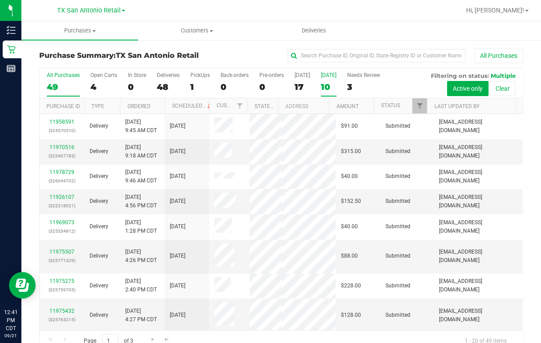
click at [321, 85] on div "10" at bounding box center [329, 87] width 16 height 10
click at [0, 0] on input "[DATE] 10" at bounding box center [0, 0] width 0 height 0
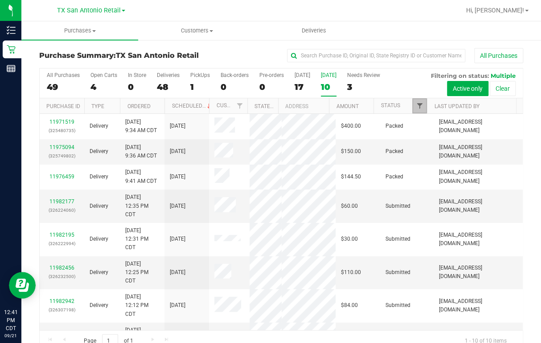
click at [399, 108] on span "Filter" at bounding box center [418, 105] width 7 height 7
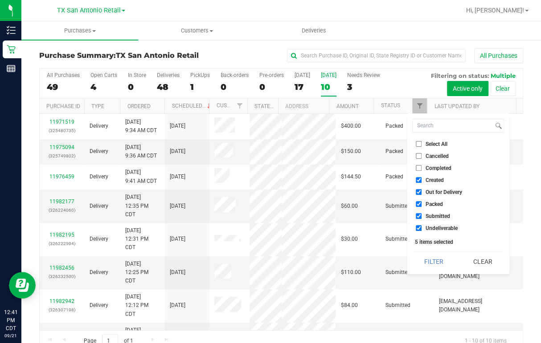
click at [399, 194] on input "Out for Delivery" at bounding box center [418, 192] width 6 height 6
checkbox input "false"
click at [399, 194] on input "Packed" at bounding box center [418, 204] width 6 height 6
checkbox input "false"
click at [399, 194] on input "Submitted" at bounding box center [418, 216] width 6 height 6
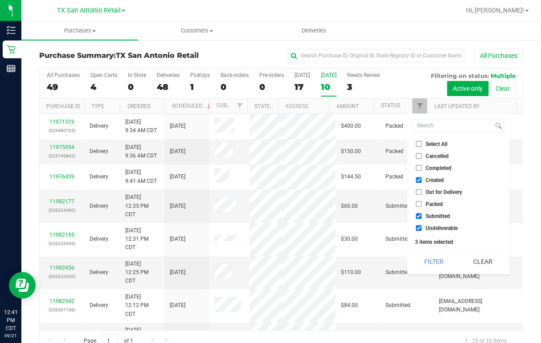
checkbox input "false"
click at [399, 194] on input "Undeliverable" at bounding box center [418, 228] width 6 height 6
checkbox input "false"
click at [399, 194] on button "Filter" at bounding box center [433, 262] width 43 height 20
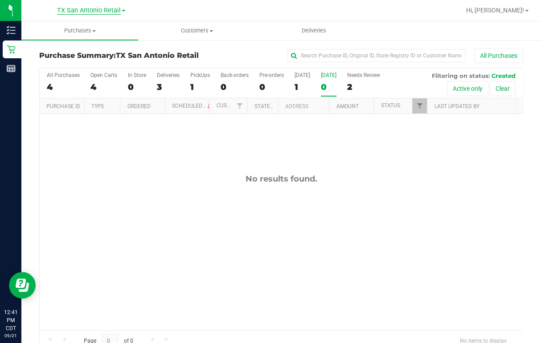
click at [103, 9] on span "TX San Antonio Retail" at bounding box center [89, 11] width 64 height 8
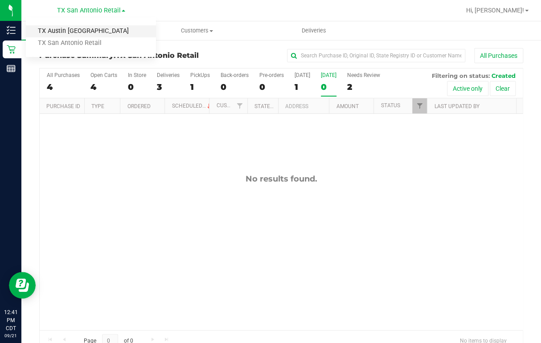
click at [92, 33] on link "TX Austin [GEOGRAPHIC_DATA]" at bounding box center [91, 31] width 130 height 12
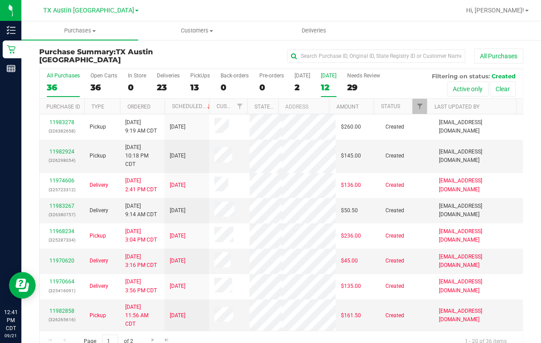
click at [323, 80] on label "[DATE] 12" at bounding box center [329, 85] width 16 height 24
click at [0, 0] on input "[DATE] 12" at bounding box center [0, 0] width 0 height 0
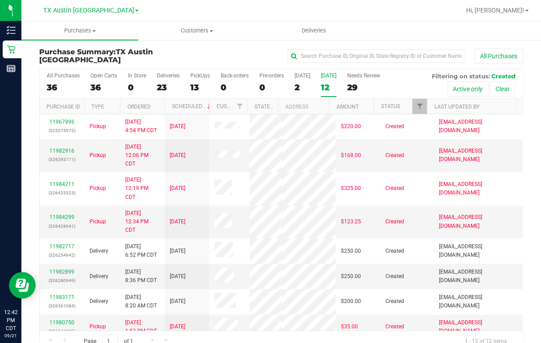
click at [321, 85] on div "12" at bounding box center [329, 87] width 16 height 10
click at [0, 0] on input "[DATE] 12" at bounding box center [0, 0] width 0 height 0
click at [399, 105] on link "Filter" at bounding box center [419, 106] width 15 height 15
click at [73, 7] on span "TX Austin [GEOGRAPHIC_DATA]" at bounding box center [88, 11] width 91 height 8
click at [62, 41] on link "TX San Antonio Retail" at bounding box center [91, 43] width 130 height 12
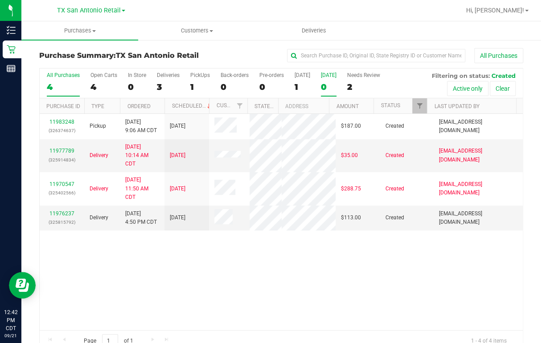
click at [329, 85] on div "0" at bounding box center [329, 87] width 16 height 10
click at [0, 0] on input "[DATE] 0" at bounding box center [0, 0] width 0 height 0
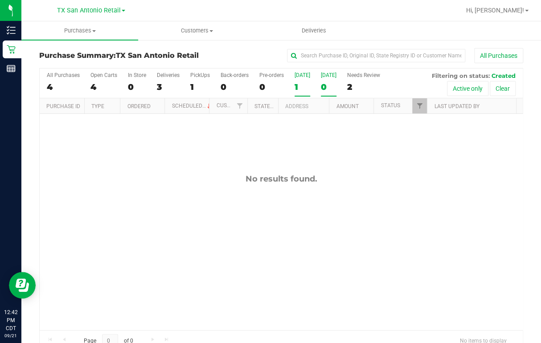
click at [297, 90] on div "1" at bounding box center [302, 87] width 16 height 10
click at [0, 0] on input "[DATE] 1" at bounding box center [0, 0] width 0 height 0
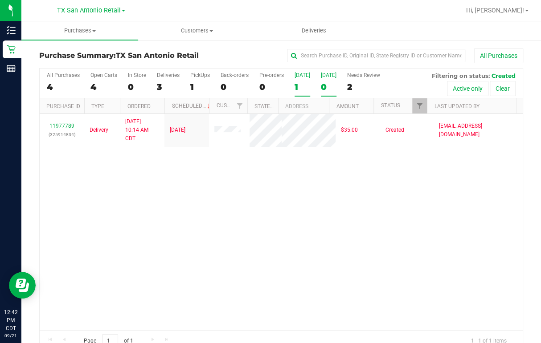
click at [324, 89] on div "0" at bounding box center [329, 87] width 16 height 10
click at [0, 0] on input "[DATE] 0" at bounding box center [0, 0] width 0 height 0
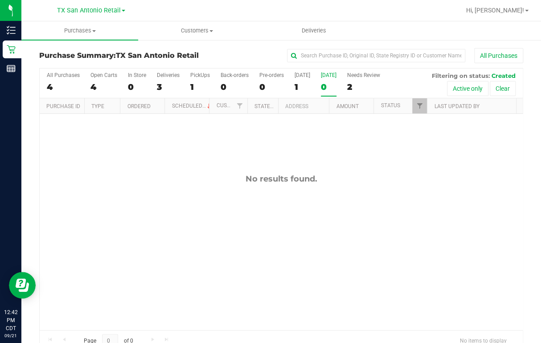
click at [264, 7] on div at bounding box center [309, 10] width 301 height 17
click at [87, 32] on span "Purchases" at bounding box center [79, 31] width 117 height 8
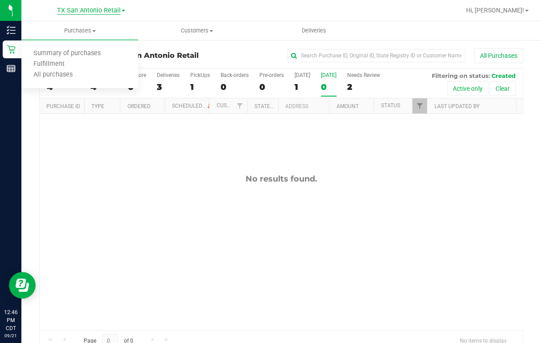
click at [111, 9] on span "TX San Antonio Retail" at bounding box center [89, 11] width 64 height 8
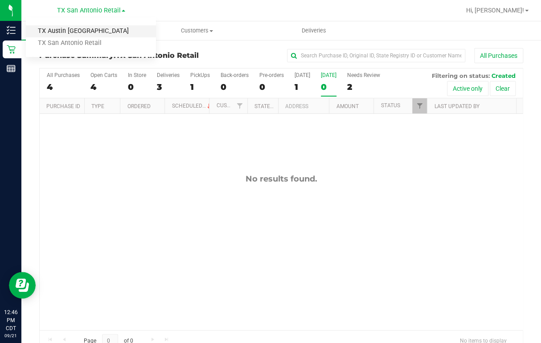
click at [80, 30] on link "TX Austin [GEOGRAPHIC_DATA]" at bounding box center [91, 31] width 130 height 12
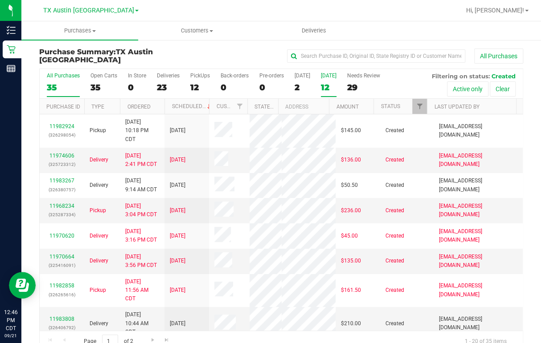
click at [323, 85] on div "12" at bounding box center [329, 87] width 16 height 10
click at [0, 0] on input "[DATE] 12" at bounding box center [0, 0] width 0 height 0
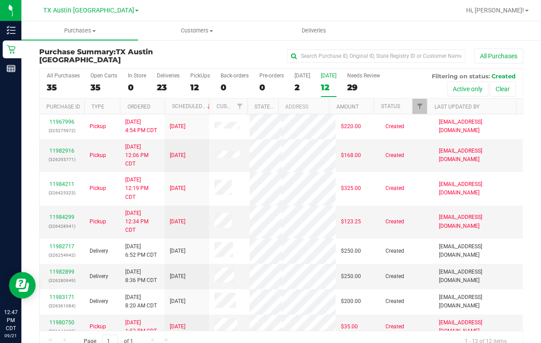
click at [135, 11] on span at bounding box center [137, 11] width 4 height 2
click at [65, 41] on link "TX San Antonio Retail" at bounding box center [91, 43] width 130 height 12
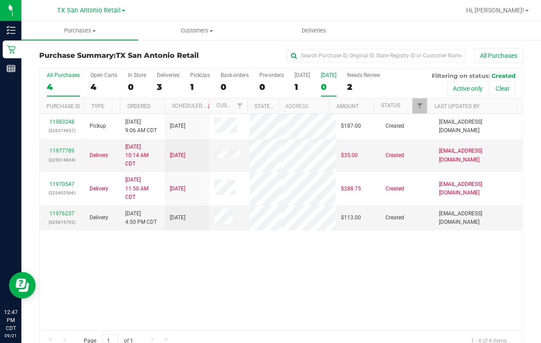
click at [332, 80] on label "[DATE] 0" at bounding box center [329, 84] width 16 height 24
click at [0, 0] on input "[DATE] 0" at bounding box center [0, 0] width 0 height 0
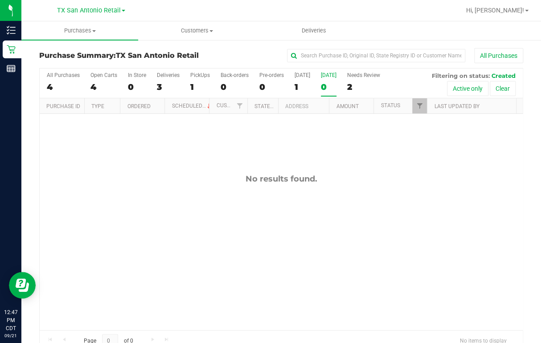
click at [399, 103] on div at bounding box center [421, 106] width 4 height 16
click at [399, 109] on span "Filter" at bounding box center [418, 105] width 7 height 7
click at [399, 122] on div "No results found." at bounding box center [281, 252] width 483 height 277
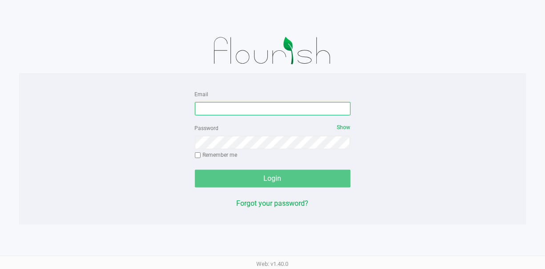
click at [262, 108] on input "Email" at bounding box center [273, 108] width 156 height 13
type input "[EMAIL_ADDRESS][DOMAIN_NAME]"
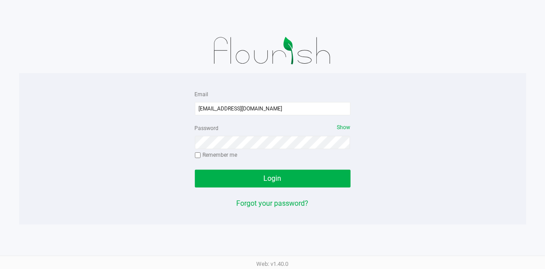
click at [167, 142] on div "Email [EMAIL_ADDRESS][DOMAIN_NAME] Password Show Remember me Login Forgot your …" at bounding box center [273, 149] width 508 height 120
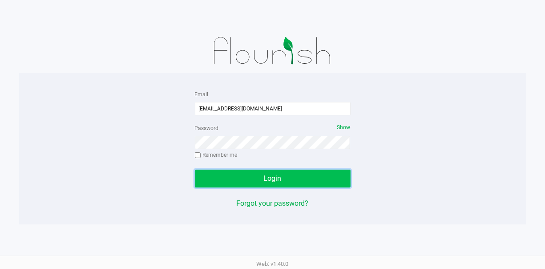
click at [237, 183] on button "Login" at bounding box center [273, 179] width 156 height 18
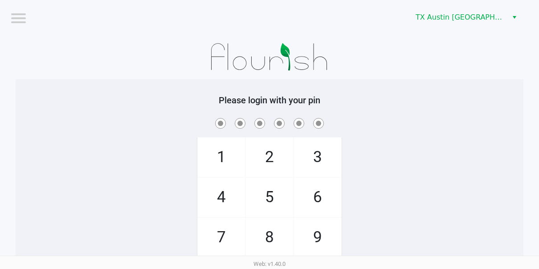
click at [423, 171] on div "1 4 7 2 5 8 0 3 6 9 Clear" at bounding box center [270, 206] width 508 height 181
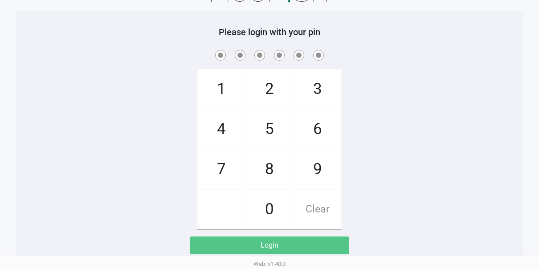
scroll to position [69, 0]
click at [230, 128] on span "4" at bounding box center [221, 128] width 47 height 39
checkbox input "true"
click at [224, 162] on span "7" at bounding box center [221, 168] width 47 height 39
checkbox input "true"
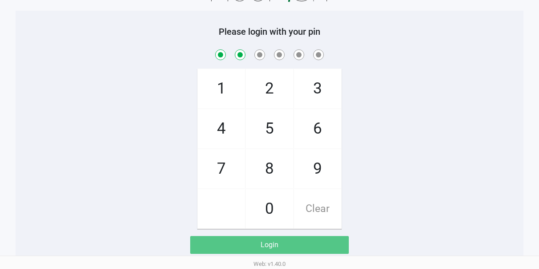
drag, startPoint x: 313, startPoint y: 123, endPoint x: 309, endPoint y: 135, distance: 13.1
click at [313, 123] on span "6" at bounding box center [317, 128] width 47 height 39
checkbox input "true"
click at [268, 206] on span "0" at bounding box center [269, 208] width 47 height 39
checkbox input "true"
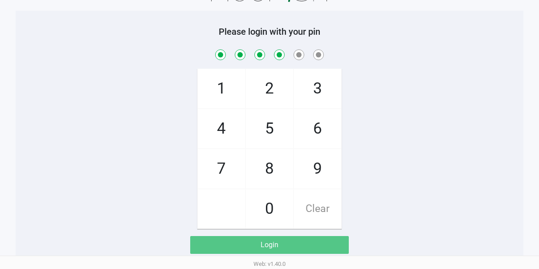
click at [260, 80] on span "2" at bounding box center [269, 88] width 47 height 39
checkbox input "true"
click at [226, 124] on span "4" at bounding box center [221, 128] width 47 height 39
checkbox input "true"
